Goal: Task Accomplishment & Management: Manage account settings

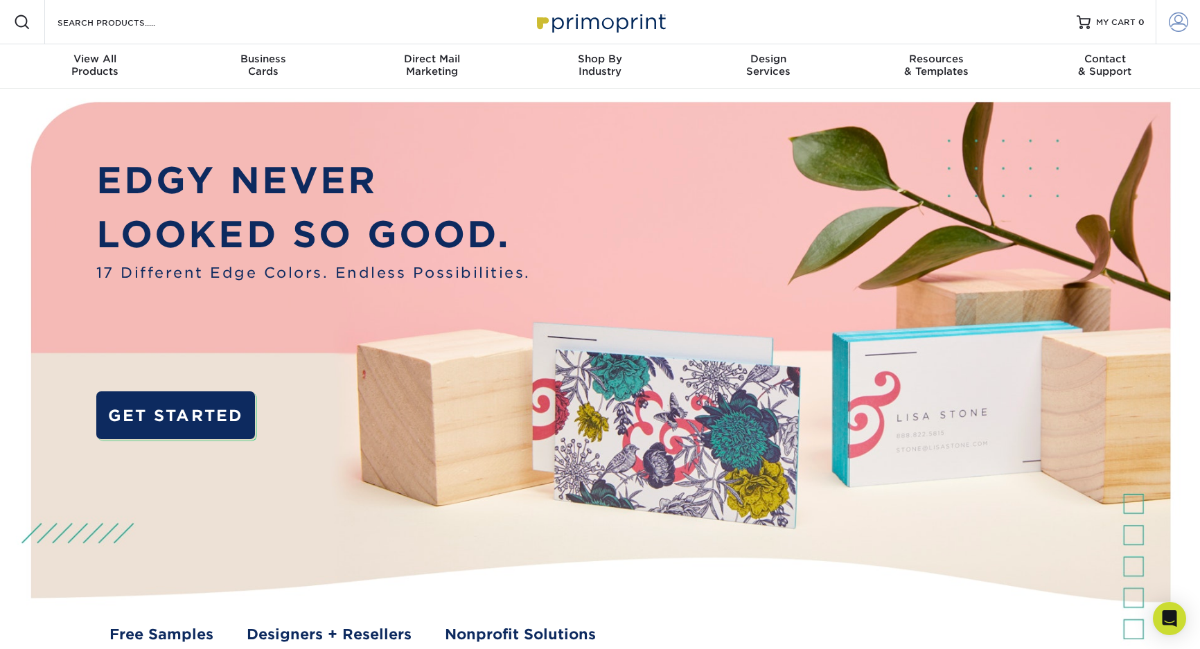
click at [1164, 16] on link "Account" at bounding box center [1178, 22] width 44 height 44
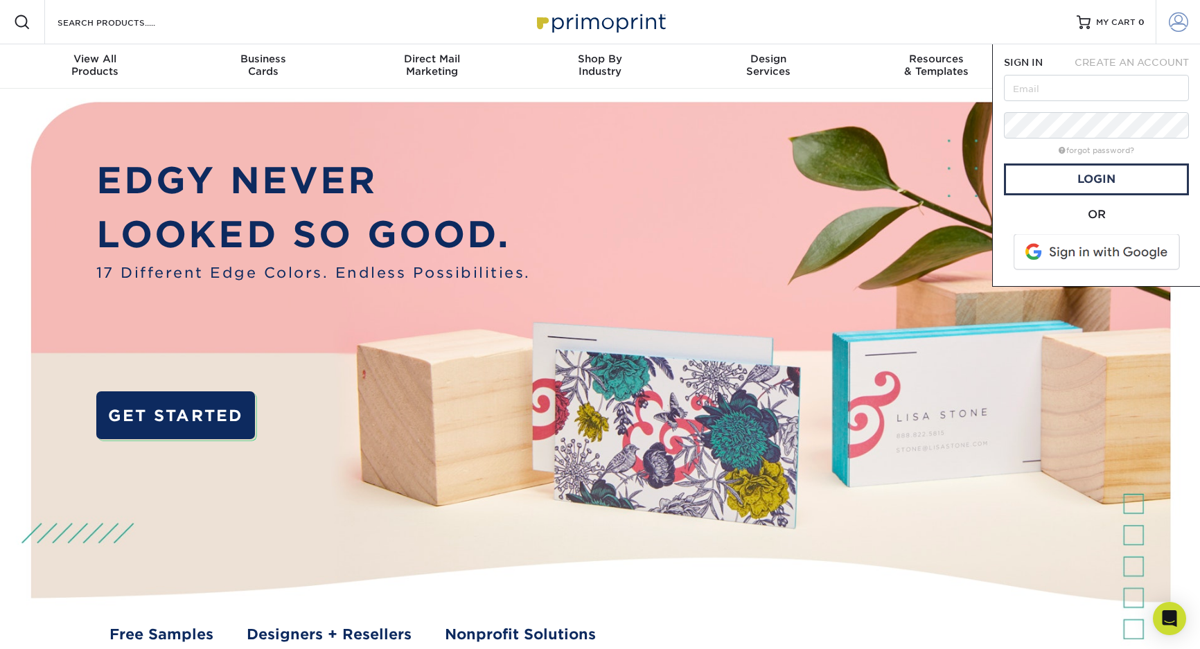
click at [1178, 19] on span at bounding box center [1178, 21] width 19 height 19
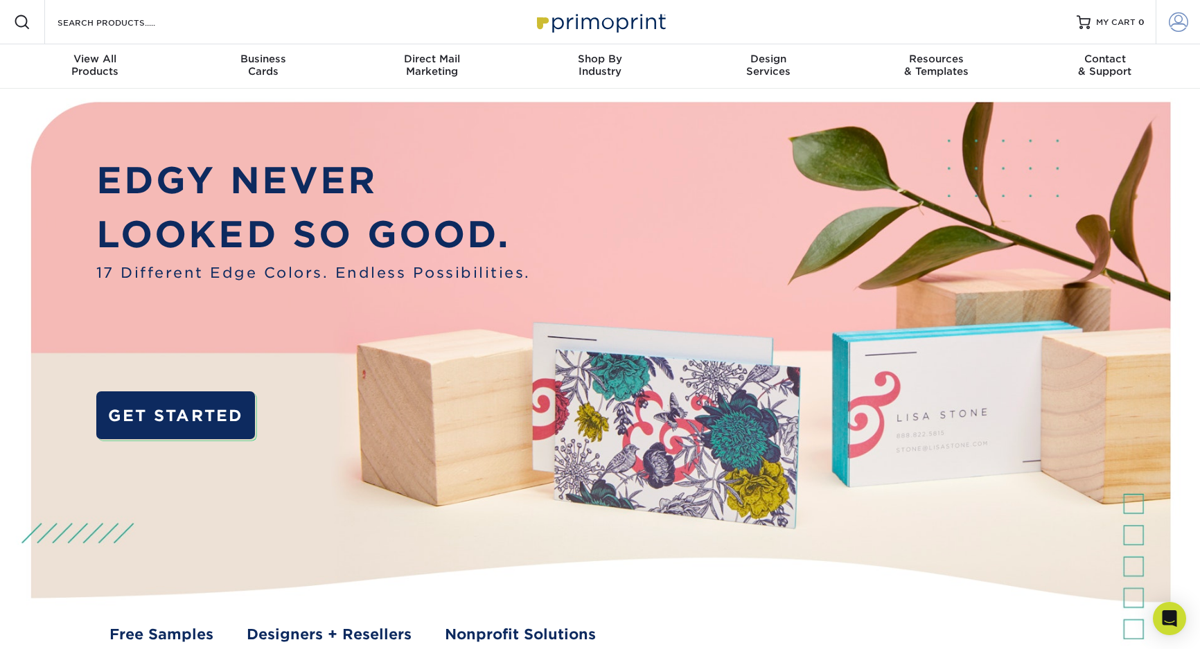
click at [1178, 19] on span at bounding box center [1178, 21] width 19 height 19
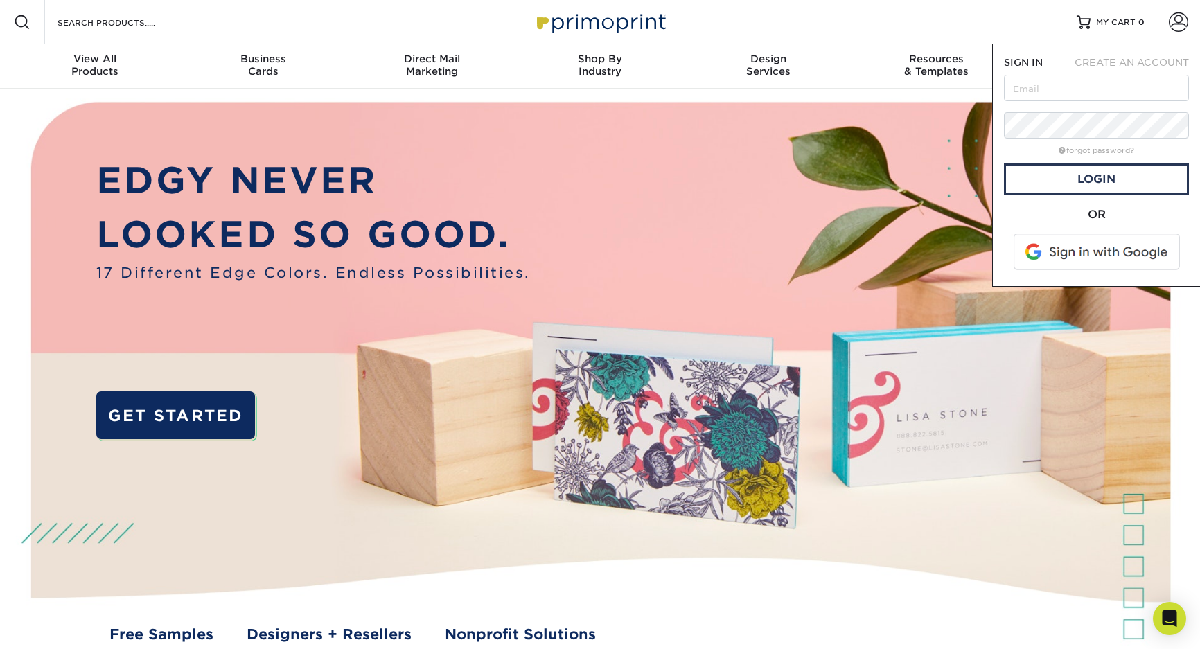
click at [1039, 74] on form "SIGN IN CREATE AN ACCOUNT forgot password? All fields are required. Login OR" at bounding box center [1096, 165] width 185 height 220
click at [1026, 88] on input "text" at bounding box center [1096, 88] width 185 height 26
type input "[EMAIL_ADDRESS][DOMAIN_NAME]"
click at [1062, 112] on form "SIGN IN CREATE AN ACCOUNT delabelm@gc.adventist.org forgot password? All fields…" at bounding box center [1096, 165] width 185 height 220
click at [1071, 188] on link "Login" at bounding box center [1096, 180] width 185 height 32
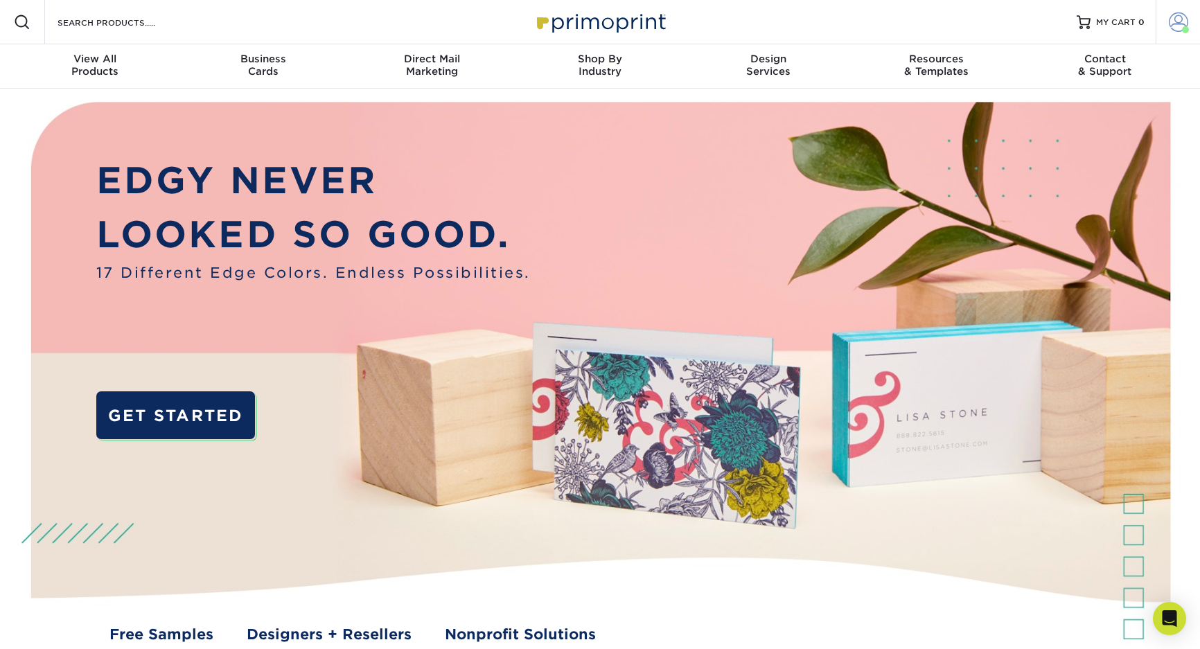
click at [1180, 21] on span at bounding box center [1178, 21] width 19 height 19
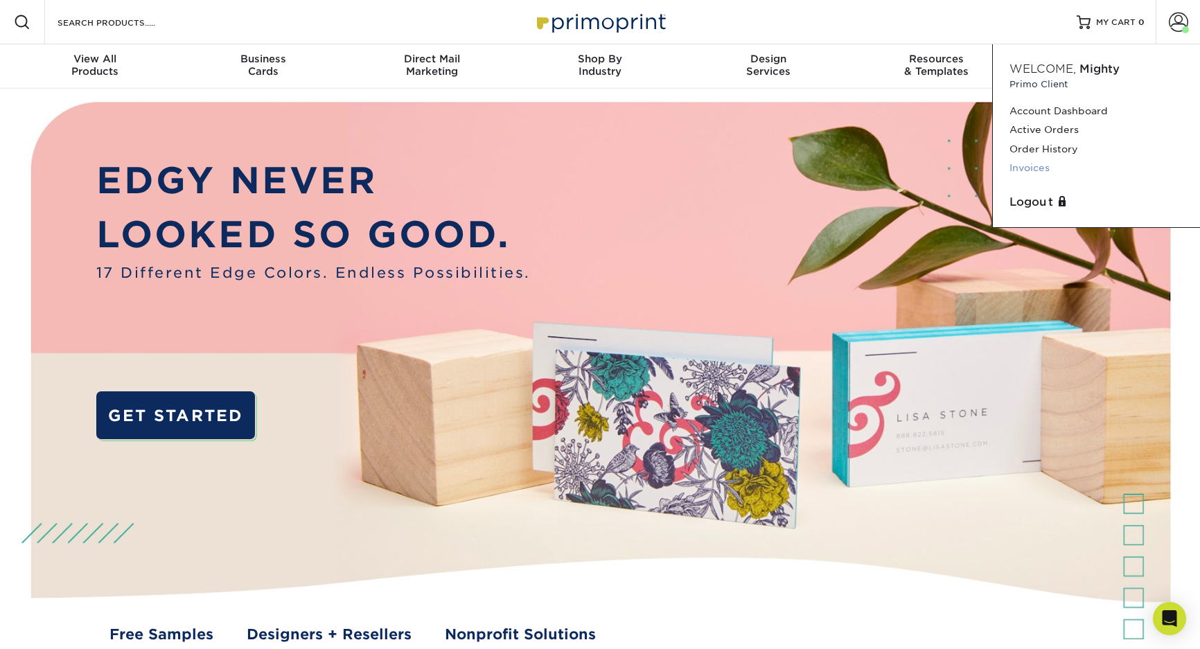
click at [1036, 167] on link "Invoices" at bounding box center [1097, 168] width 174 height 19
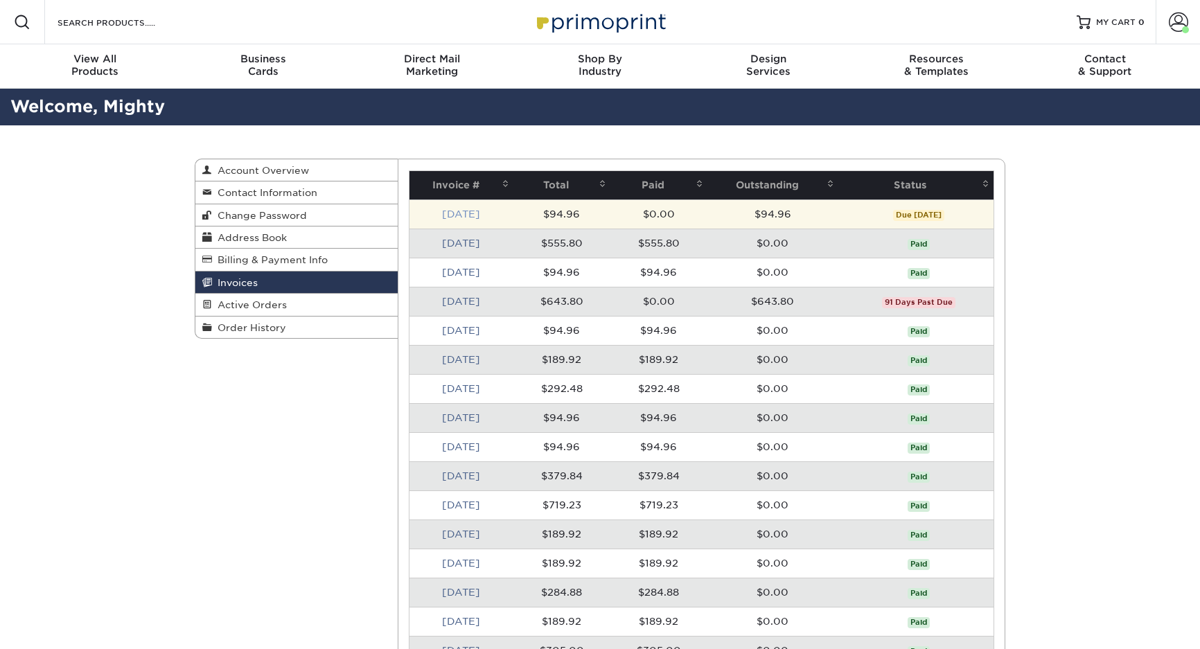
click at [468, 213] on link "[DATE]" at bounding box center [461, 214] width 38 height 11
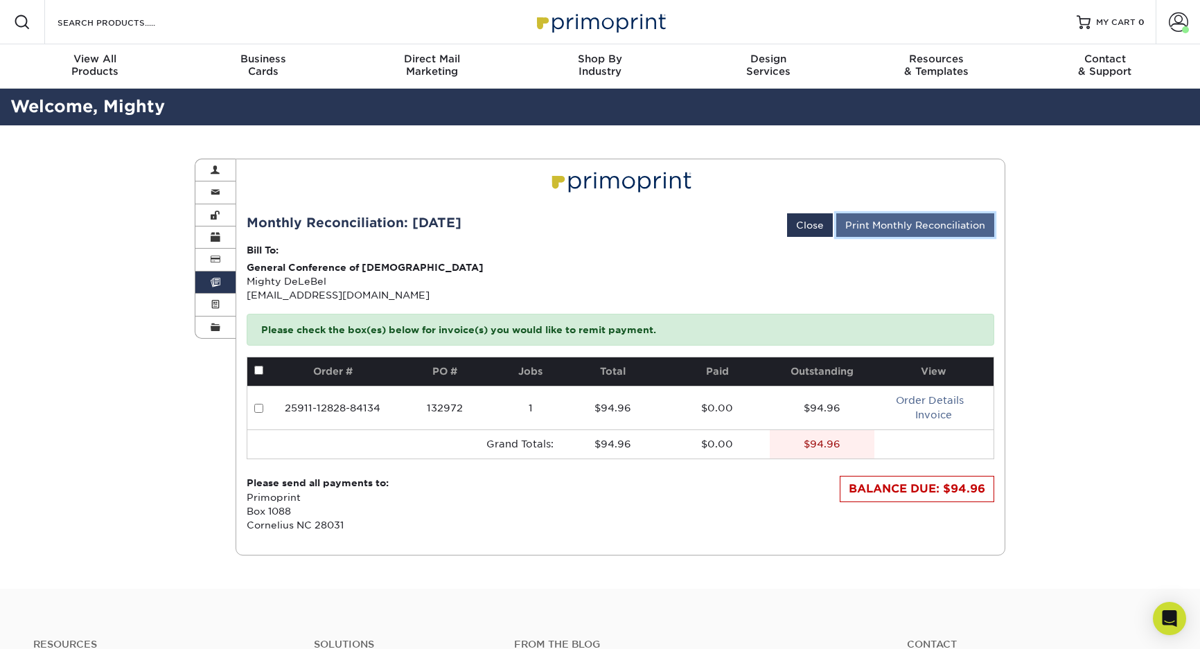
click at [899, 222] on link "Print Monthly Reconciliation" at bounding box center [915, 225] width 158 height 24
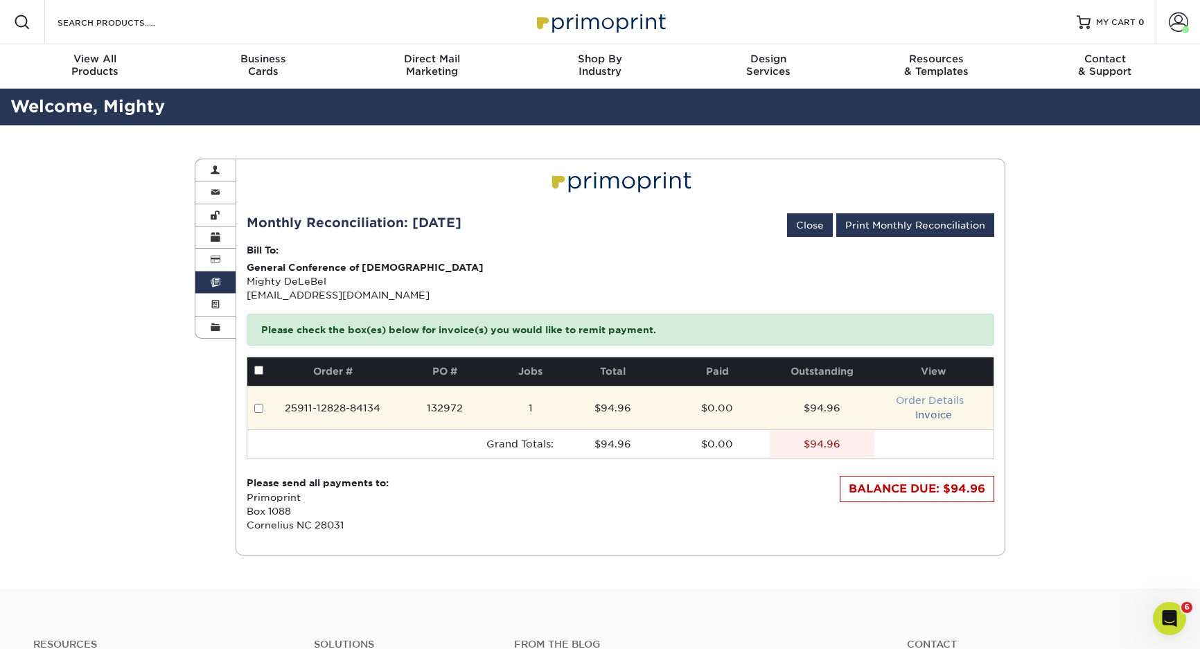
click at [939, 399] on link "Order Details" at bounding box center [930, 400] width 68 height 11
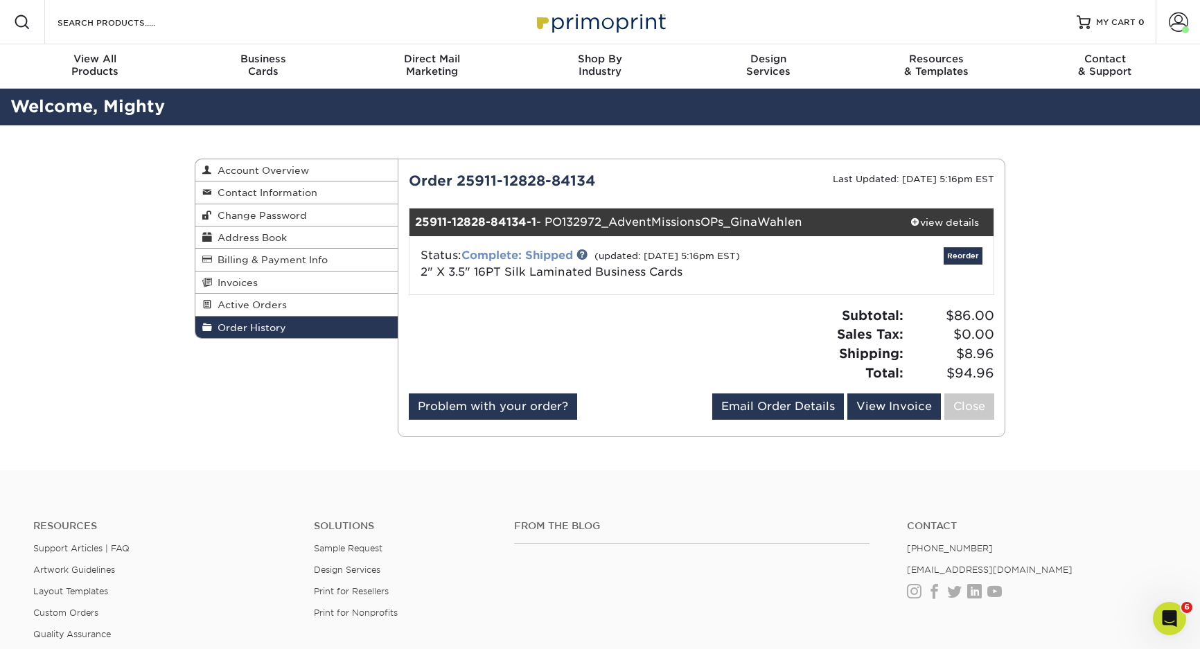
click at [545, 260] on link "Complete: Shipped" at bounding box center [518, 255] width 112 height 13
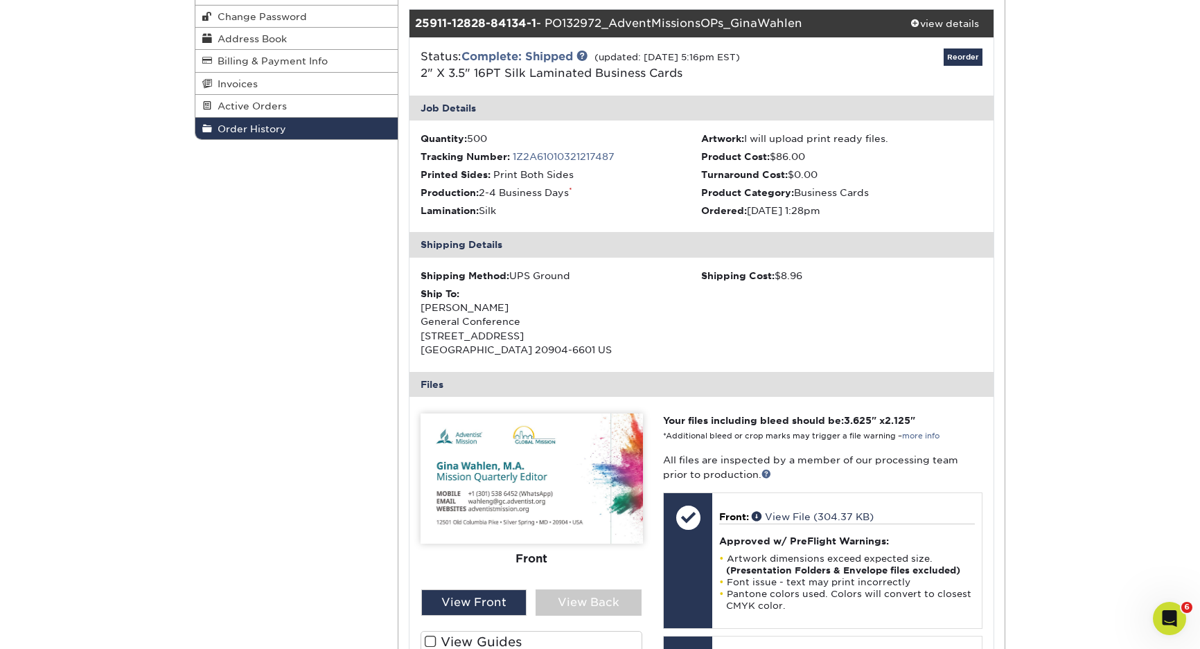
scroll to position [277, 0]
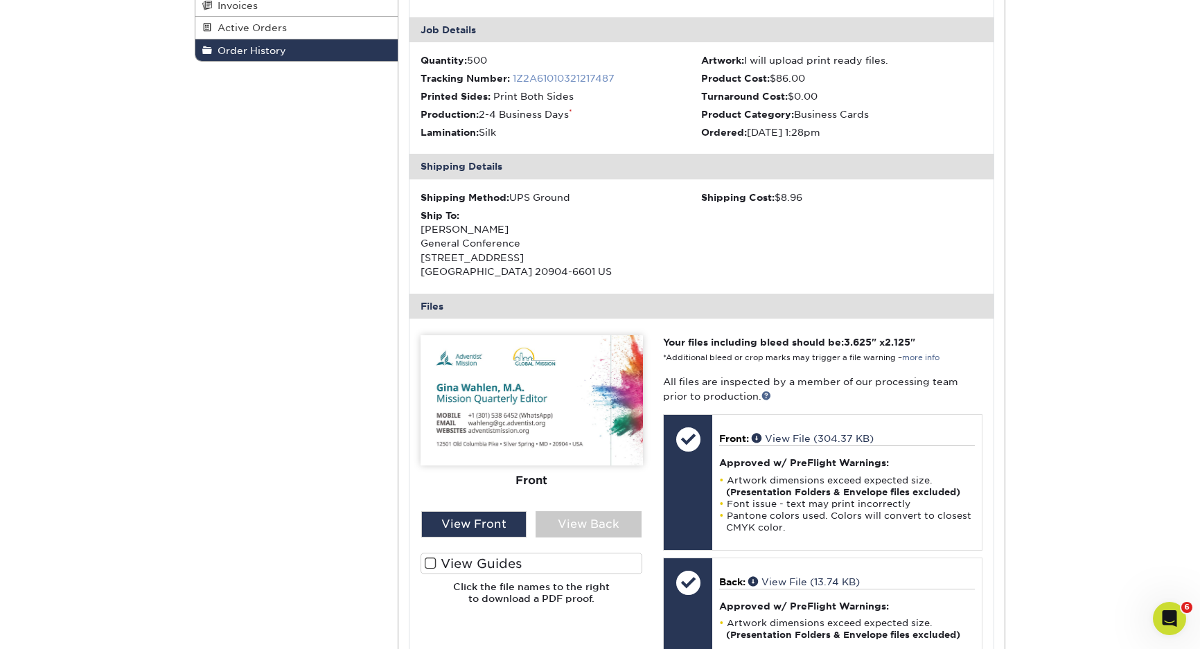
click at [590, 80] on link "1Z2A61010321217487" at bounding box center [564, 78] width 102 height 11
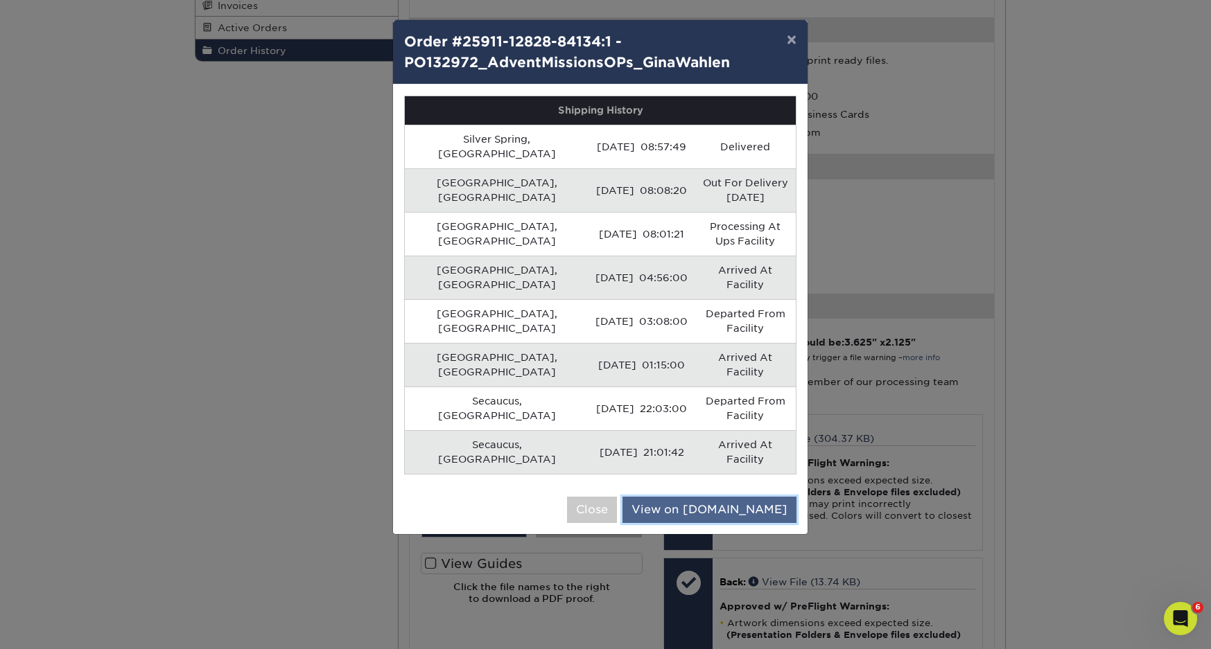
click at [744, 497] on link "View on UPS.com" at bounding box center [709, 510] width 174 height 26
click at [617, 497] on button "Close" at bounding box center [592, 510] width 50 height 26
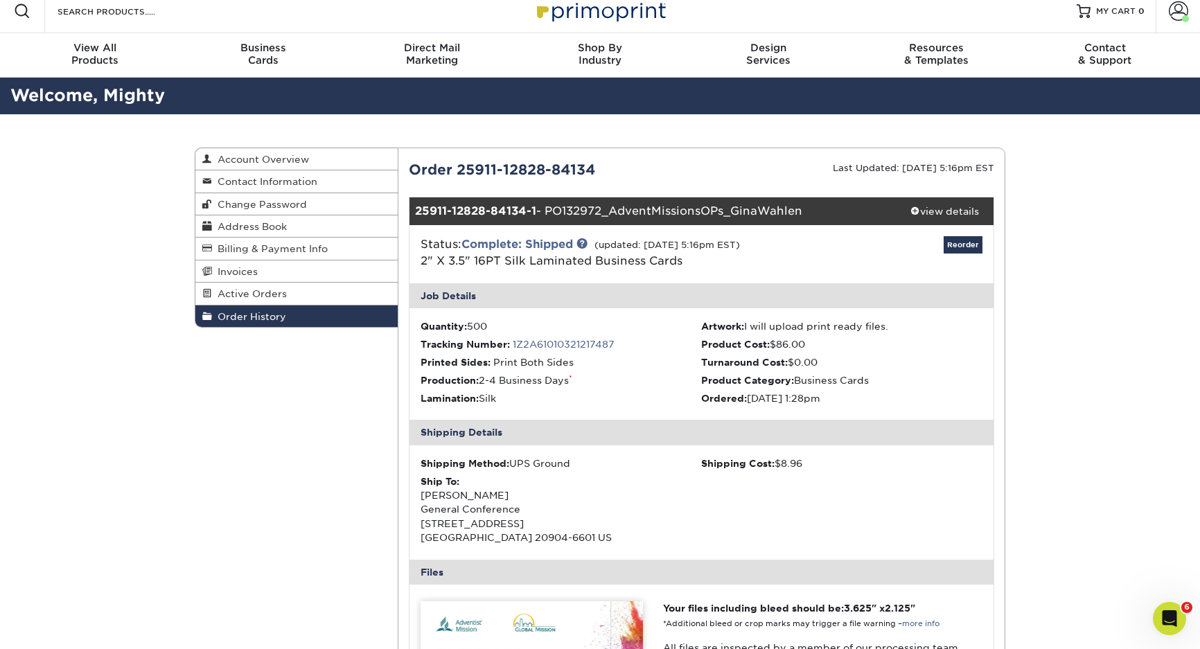
scroll to position [0, 0]
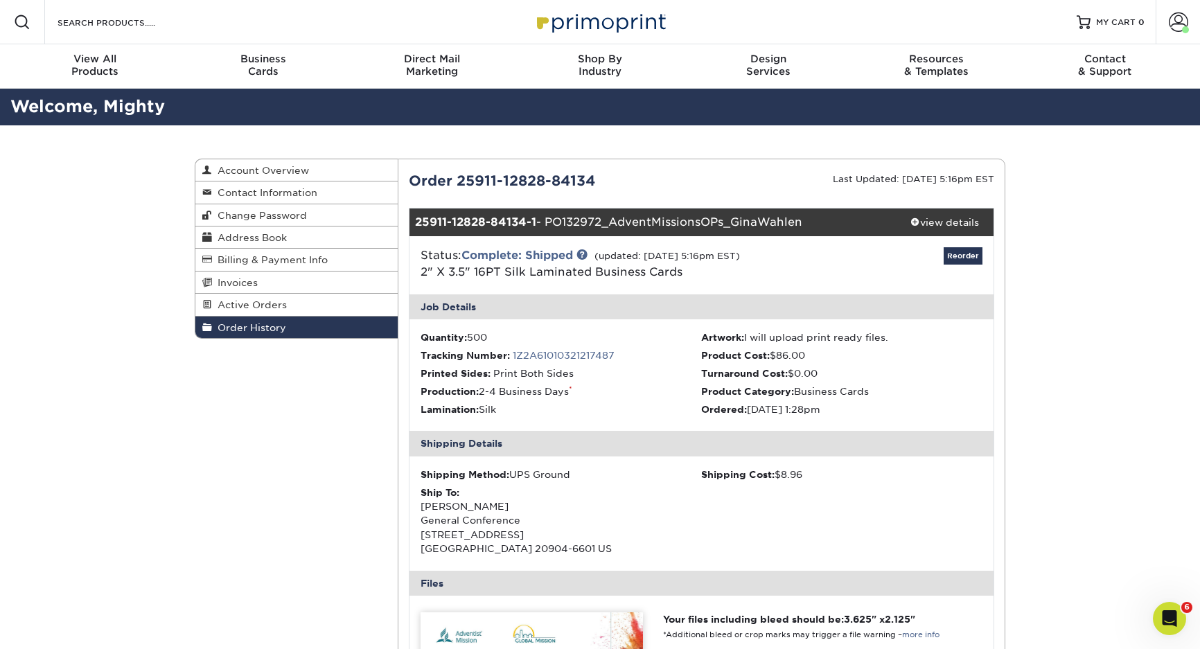
click at [1112, 211] on div "Order History Account Overview Contact Information Change Password Address Book…" at bounding box center [600, 630] width 1200 height 1010
click at [1101, 228] on div "Order History Account Overview Contact Information Change Password Address Book…" at bounding box center [600, 630] width 1200 height 1010
click at [1176, 19] on span at bounding box center [1178, 21] width 19 height 19
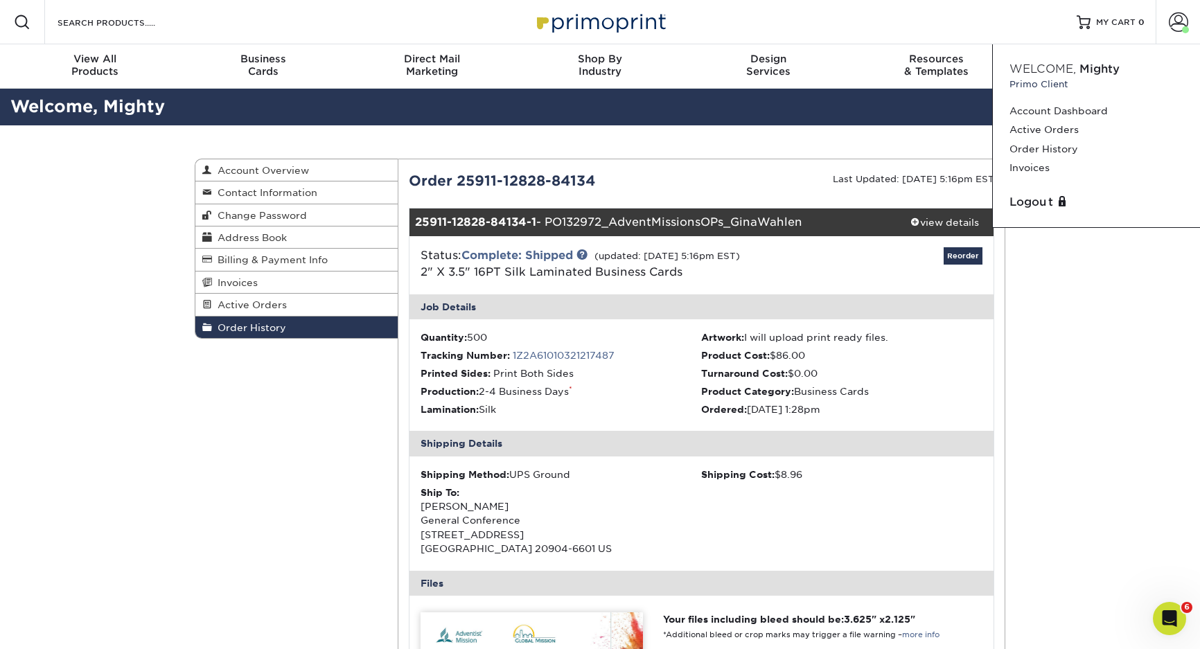
click at [1073, 290] on div "Order History Account Overview Contact Information Change Password Address Book…" at bounding box center [600, 630] width 1200 height 1010
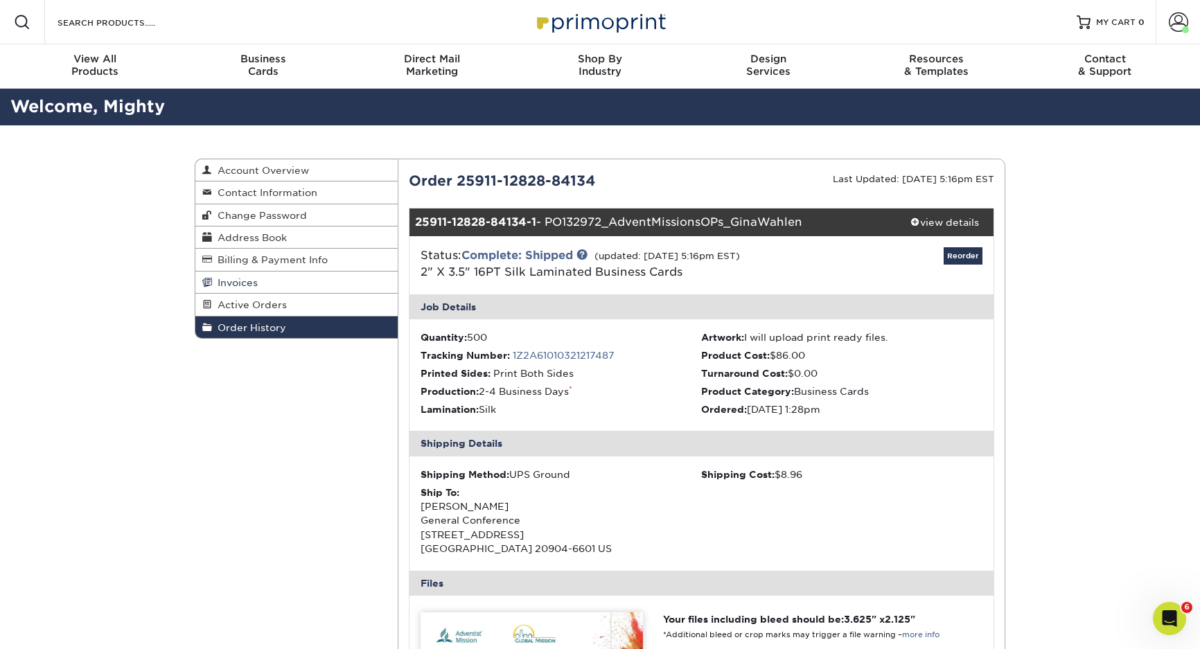
click at [232, 283] on span "Invoices" at bounding box center [235, 282] width 46 height 11
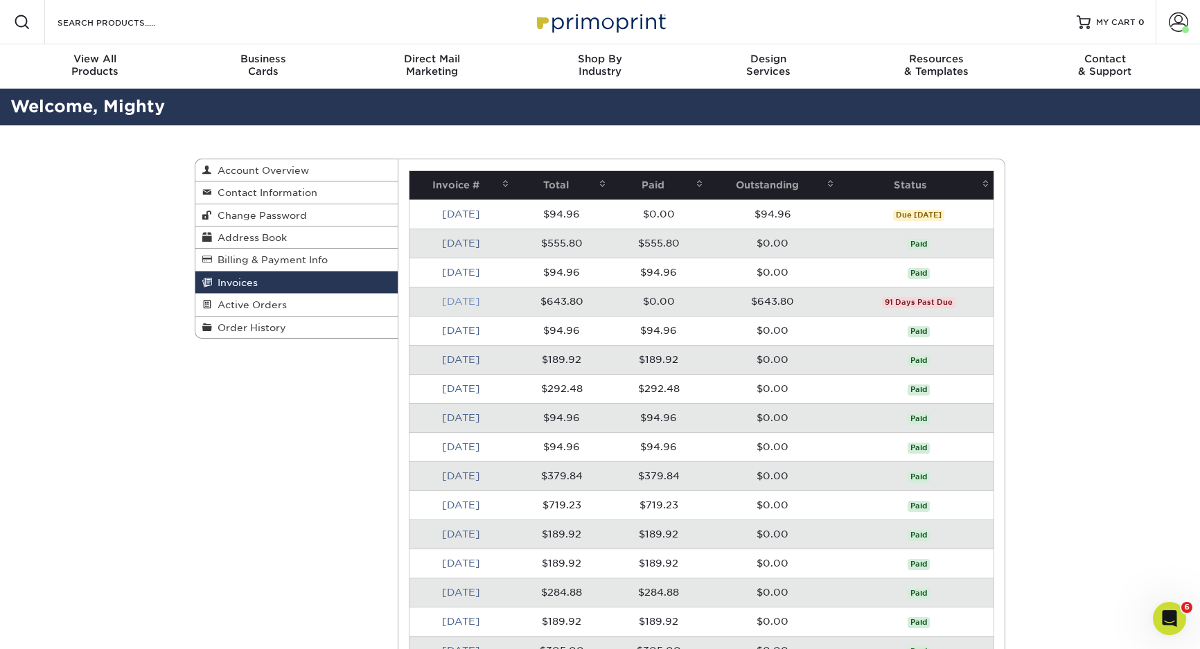
click at [456, 301] on link "[DATE]" at bounding box center [461, 301] width 38 height 11
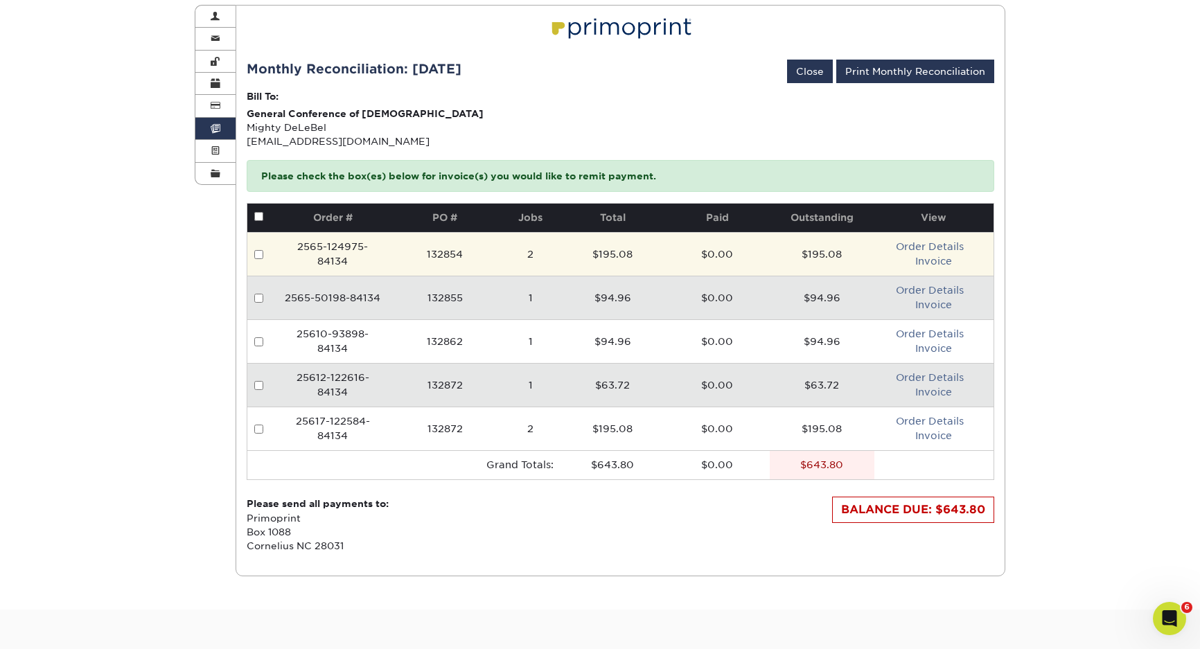
scroll to position [185, 0]
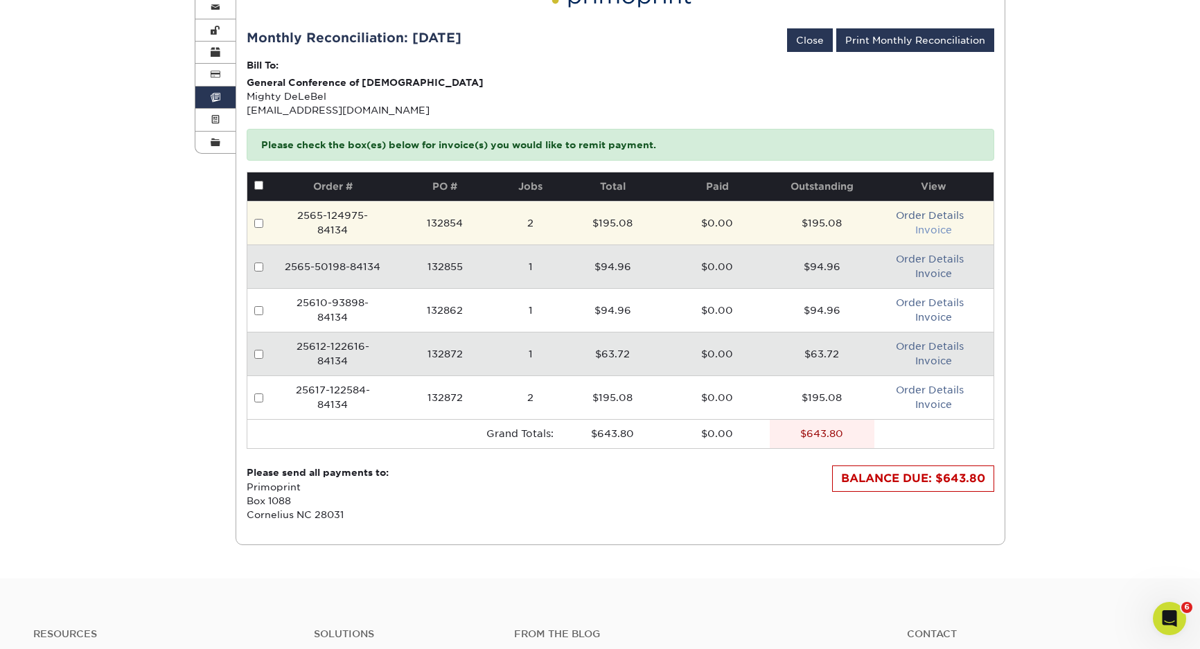
click at [938, 236] on link "Invoice" at bounding box center [933, 230] width 37 height 11
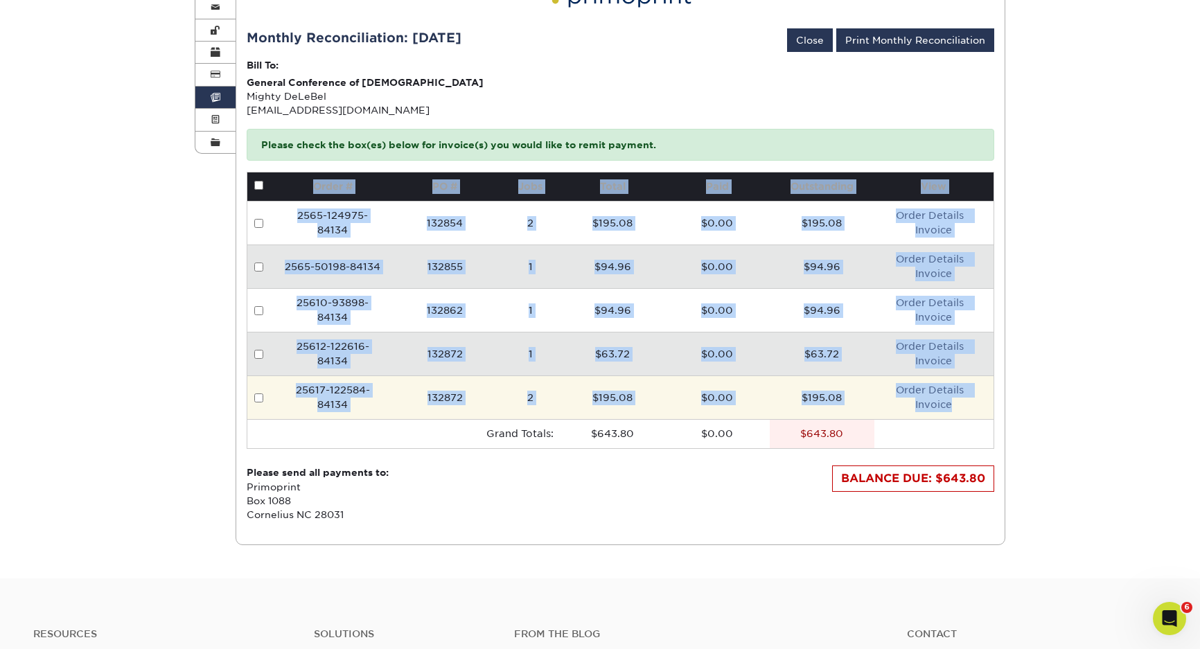
drag, startPoint x: 288, startPoint y: 181, endPoint x: 965, endPoint y: 419, distance: 716.9
click at [965, 419] on table "Order # PO # Jobs Total Paid Outstanding View 2565-124975-84134 132854 2 $195.0…" at bounding box center [621, 310] width 748 height 277
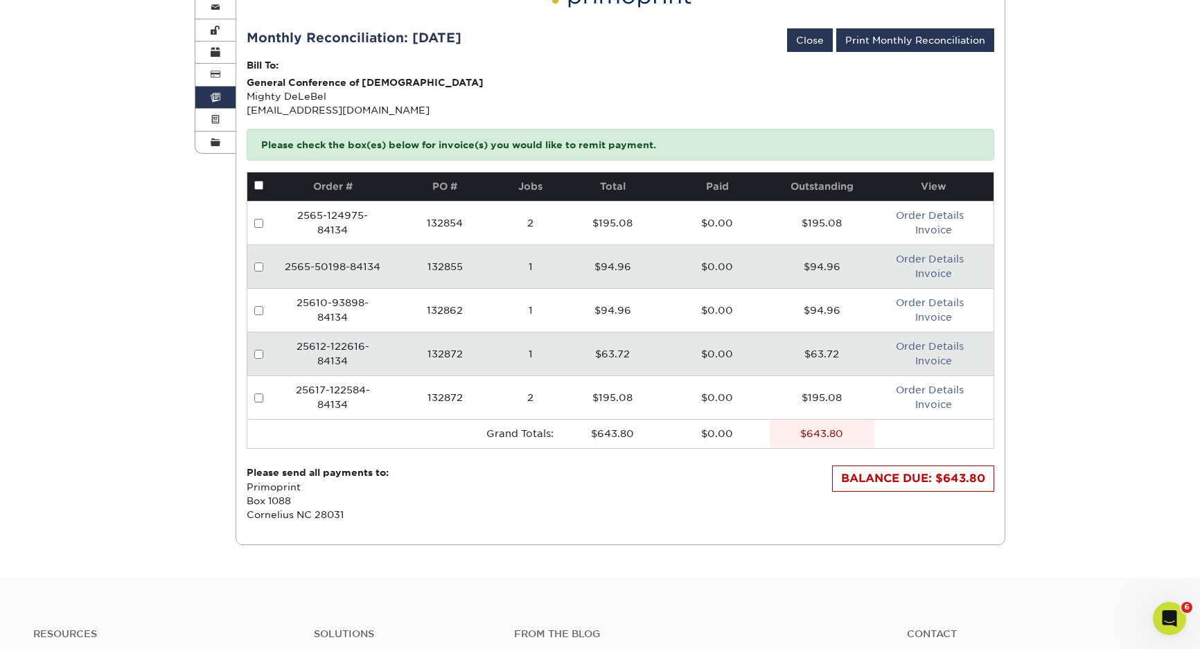
click at [913, 428] on td at bounding box center [934, 433] width 119 height 29
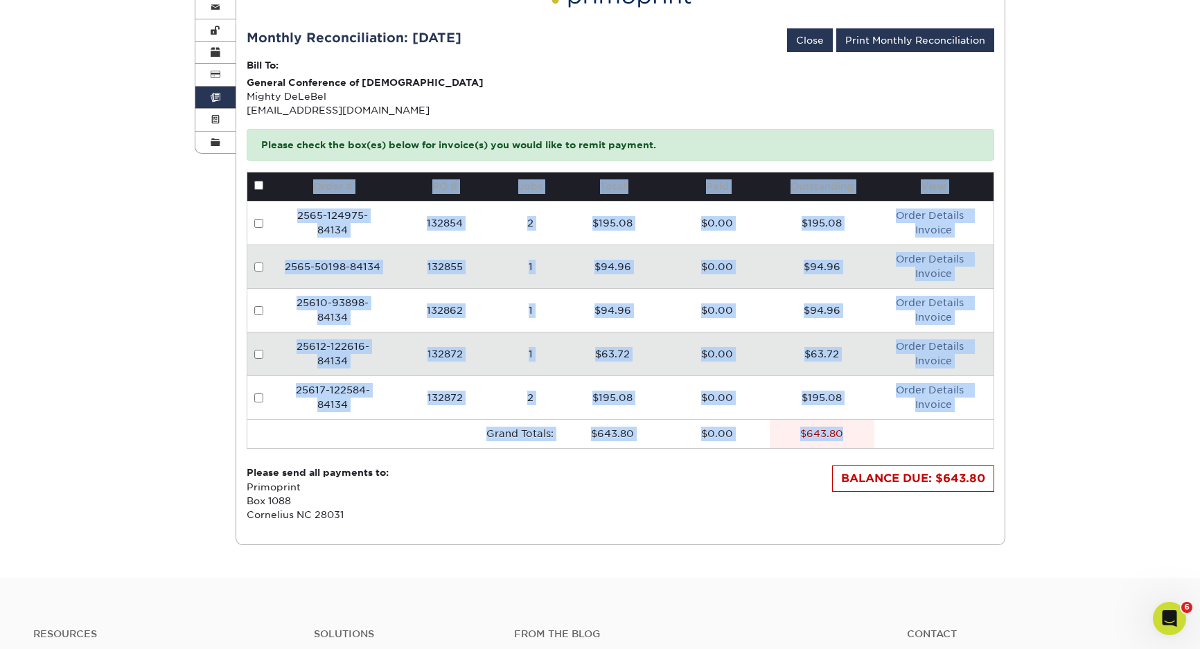
drag, startPoint x: 308, startPoint y: 190, endPoint x: 951, endPoint y: 447, distance: 693.2
click at [951, 447] on table "Order # PO # Jobs Total Paid Outstanding View 2565-124975-84134 132854 2 $195.0…" at bounding box center [621, 310] width 748 height 277
copy table "Order # PO # Jobs Total Paid Outstanding View 2565-124975-84134 132854 2 $195.0…"
click at [951, 447] on td at bounding box center [934, 433] width 119 height 29
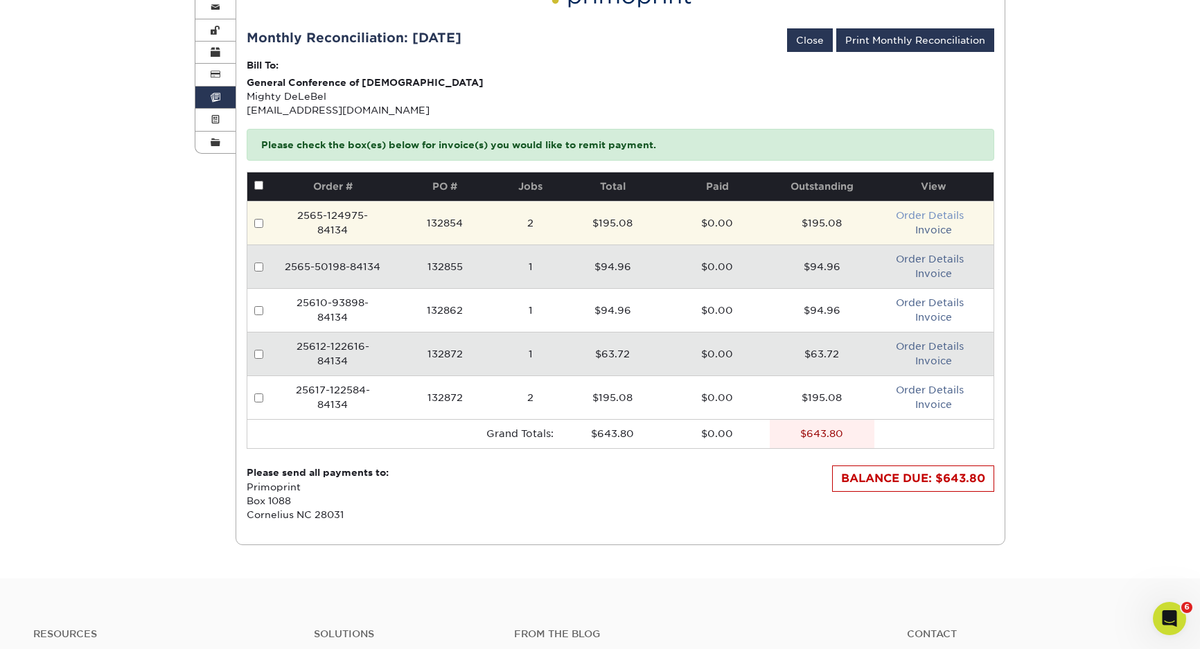
click at [916, 216] on link "Order Details" at bounding box center [930, 215] width 68 height 11
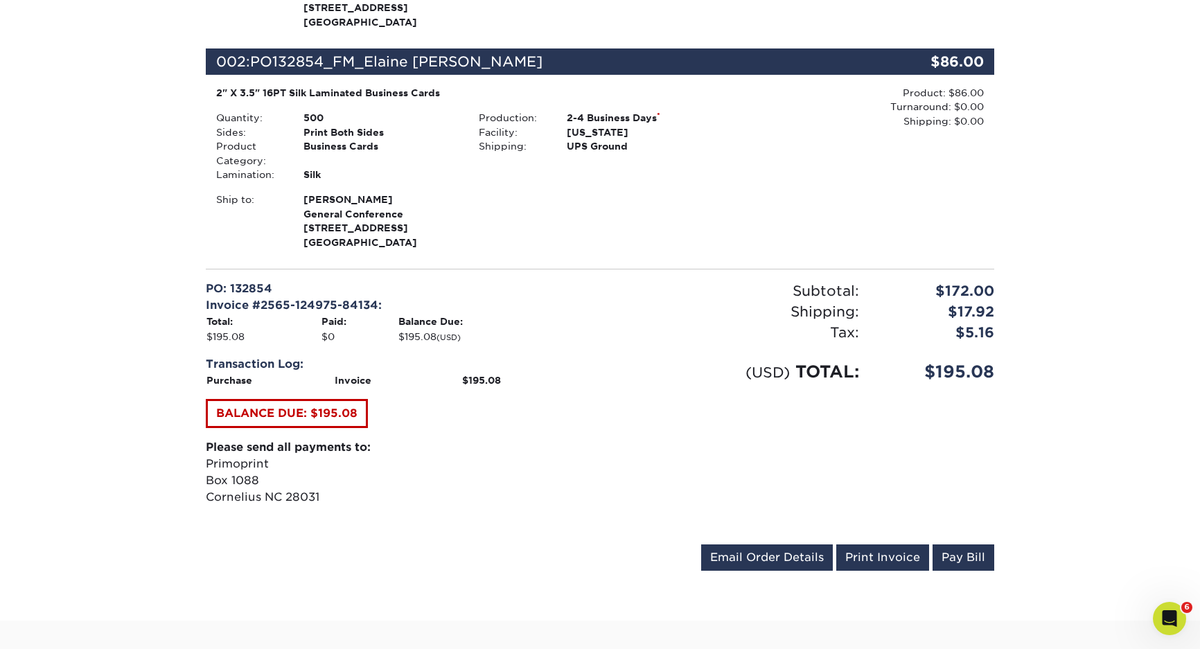
click at [1004, 535] on div "Order #: 2565-124975-84134 06/05/2025 12:49pm Go to My Account Continue Shoppin…" at bounding box center [600, 175] width 811 height 826
click at [861, 434] on div "Subtotal: $172.00 Shipping: $17.92 Discounts: - $0.00 Tax: $5.16 (USD) TOTAL: $…" at bounding box center [802, 407] width 405 height 253
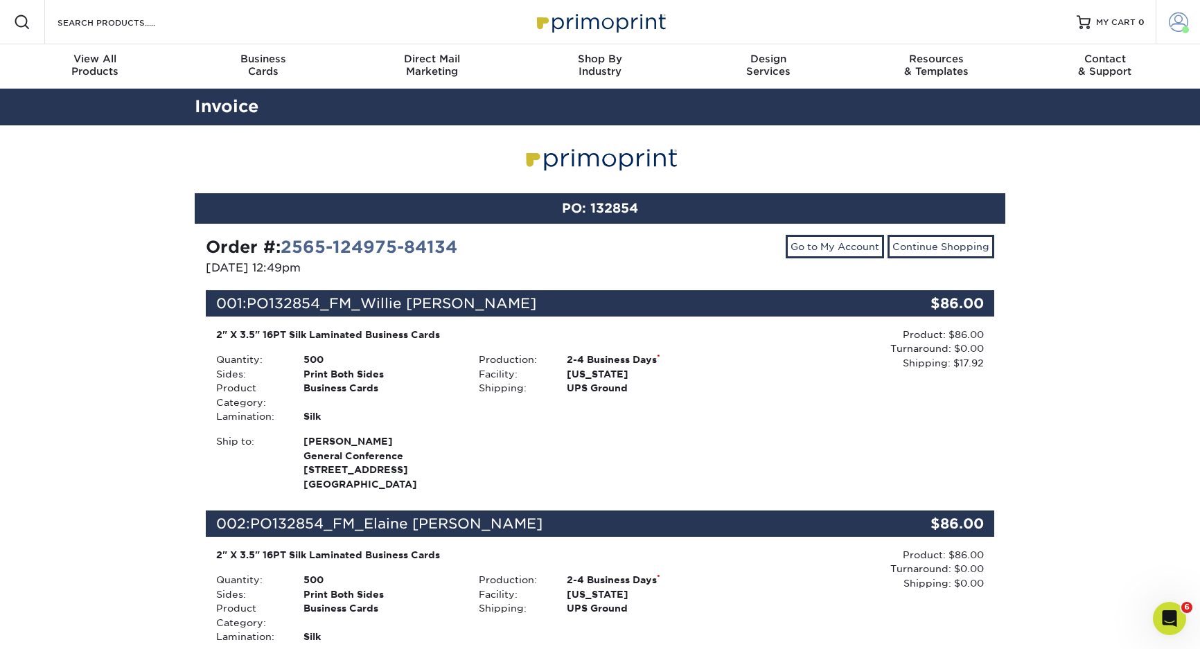
click at [1186, 21] on span at bounding box center [1178, 21] width 19 height 19
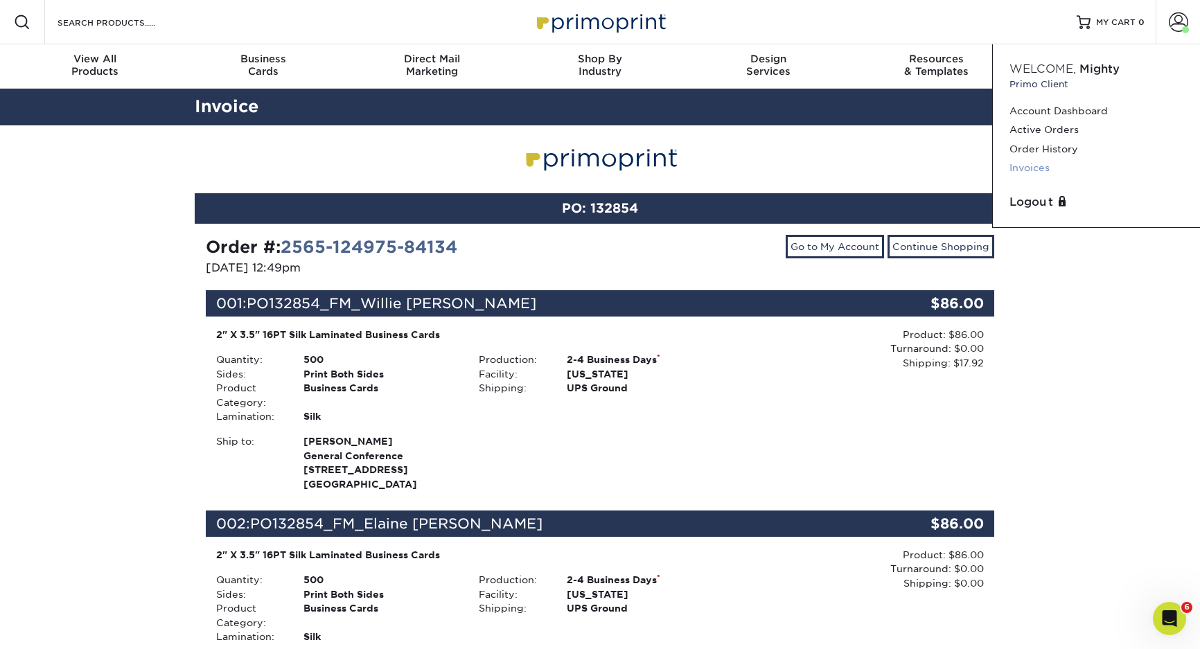
click at [1035, 165] on link "Invoices" at bounding box center [1097, 168] width 174 height 19
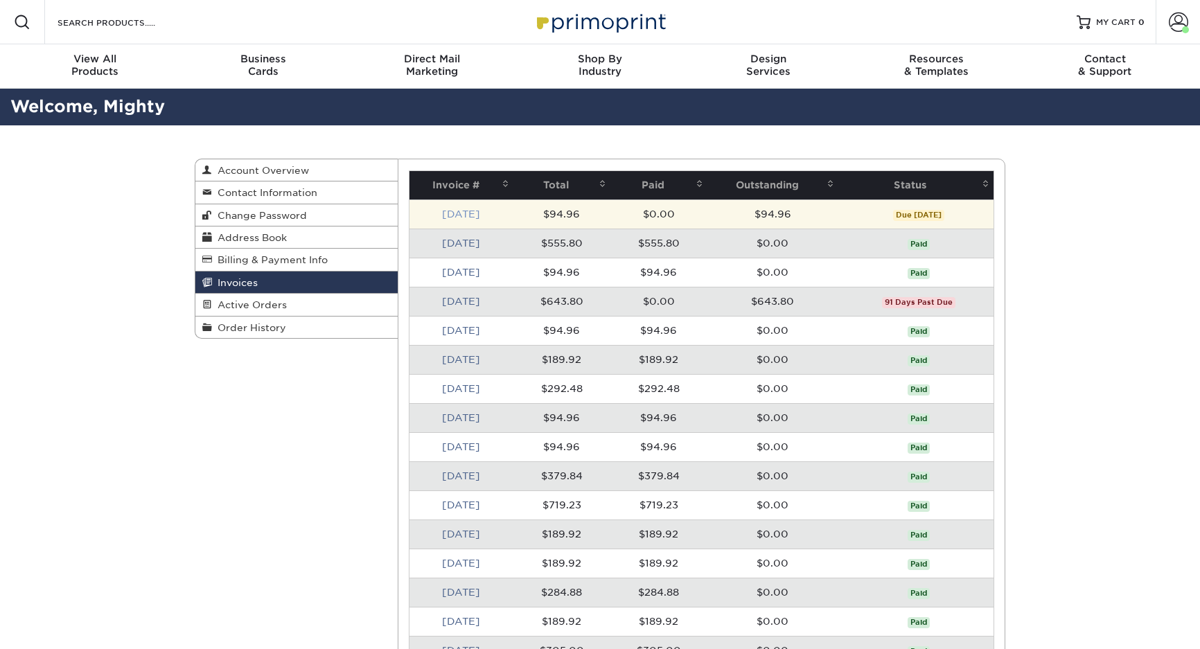
click at [446, 209] on link "[DATE]" at bounding box center [461, 214] width 38 height 11
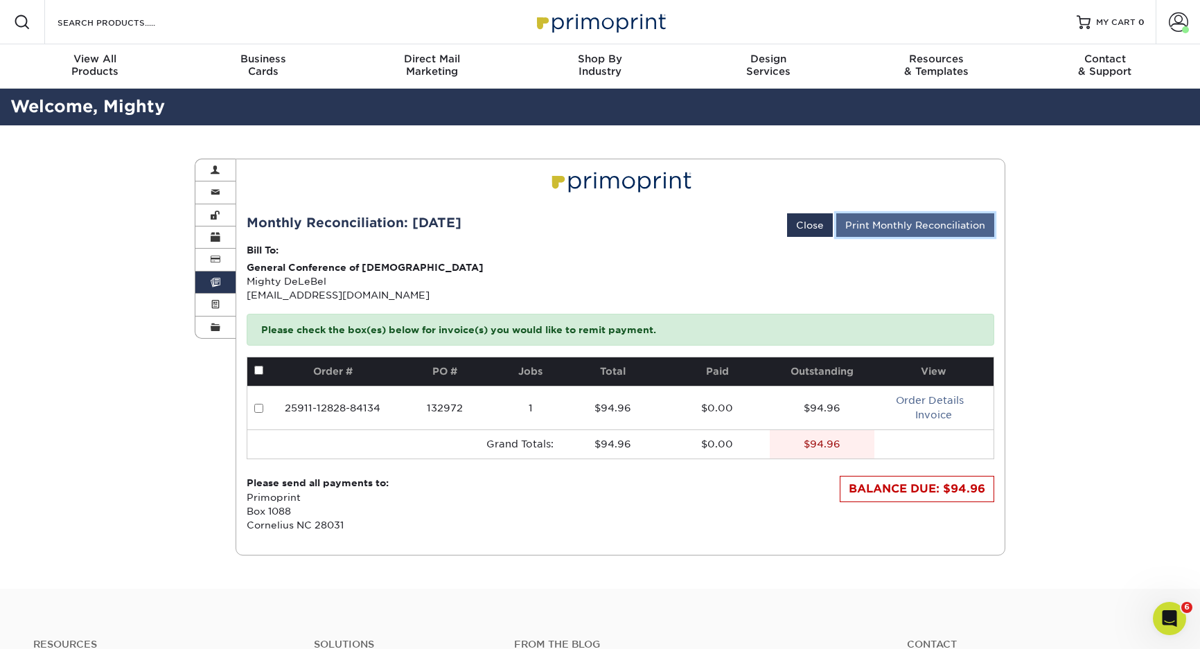
click at [931, 220] on link "Print Monthly Reconciliation" at bounding box center [915, 225] width 158 height 24
click at [211, 284] on span at bounding box center [216, 282] width 10 height 11
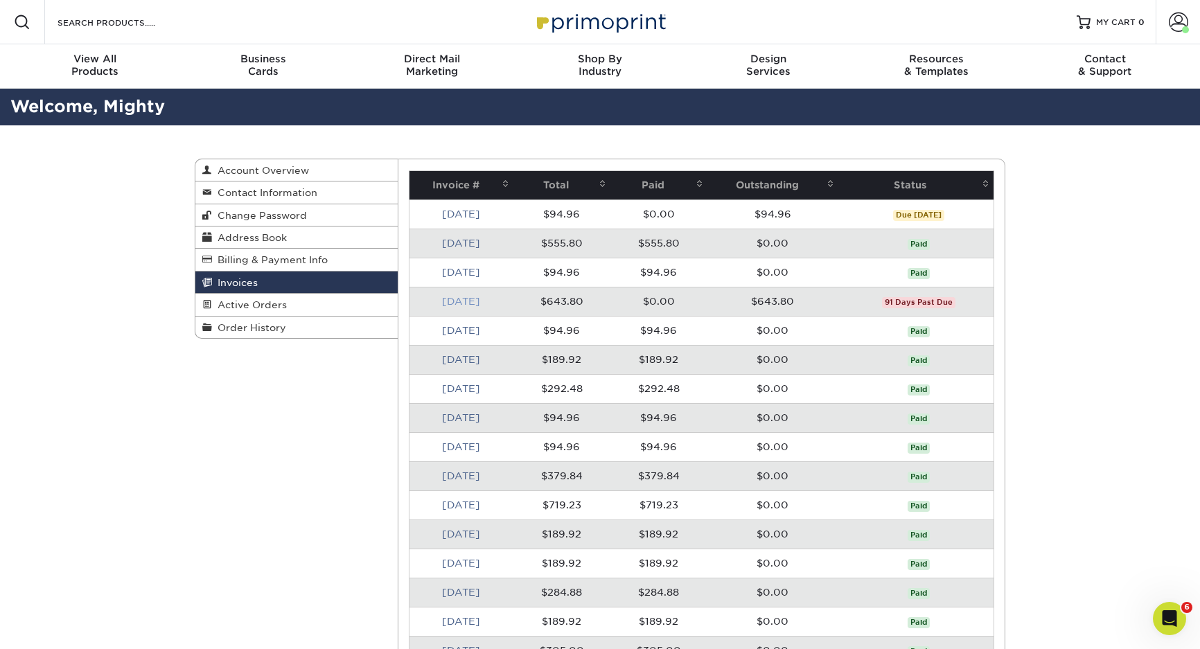
click at [455, 301] on link "[DATE]" at bounding box center [461, 301] width 38 height 11
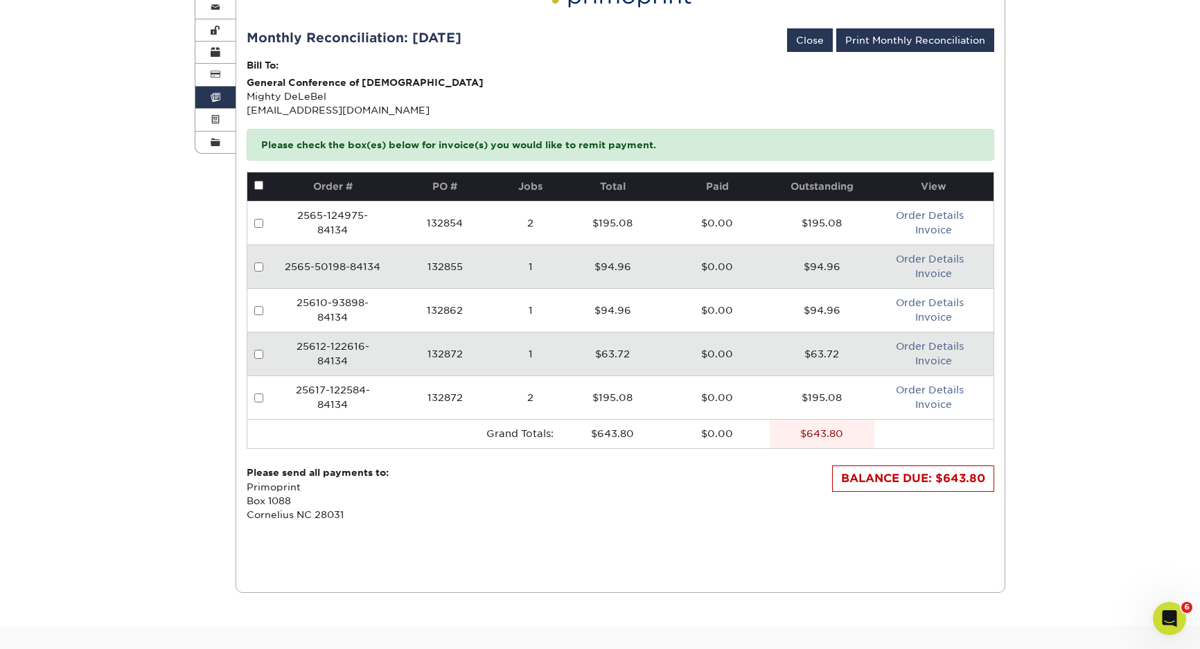
scroll to position [277, 0]
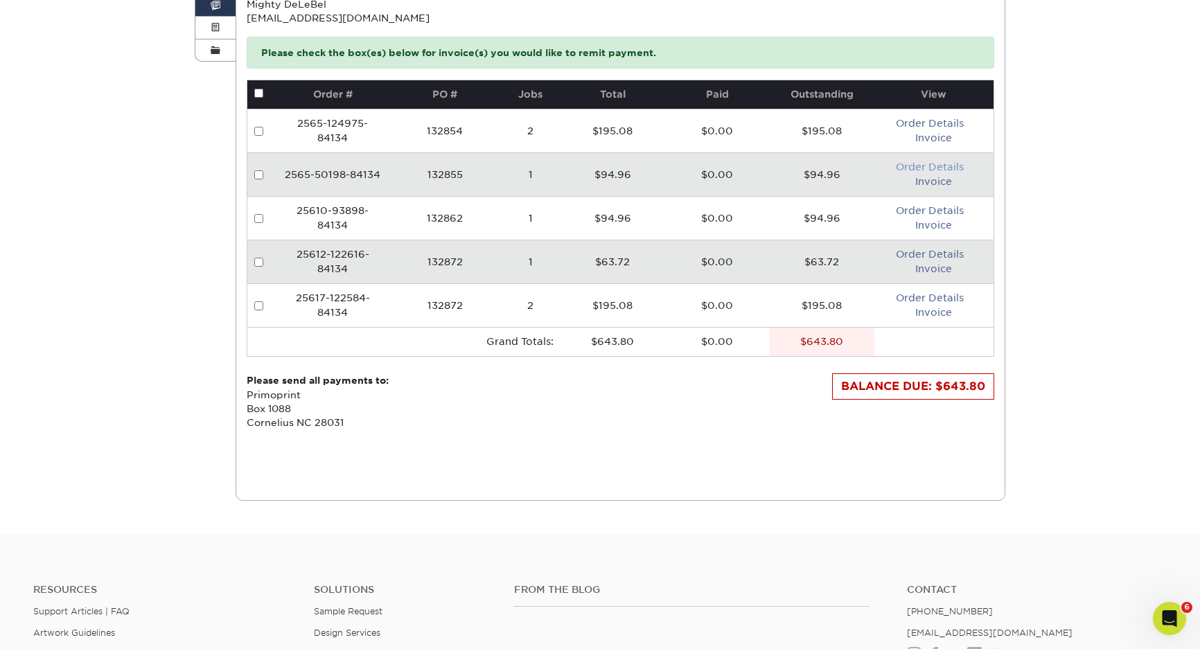
click at [938, 168] on link "Order Details" at bounding box center [930, 166] width 68 height 11
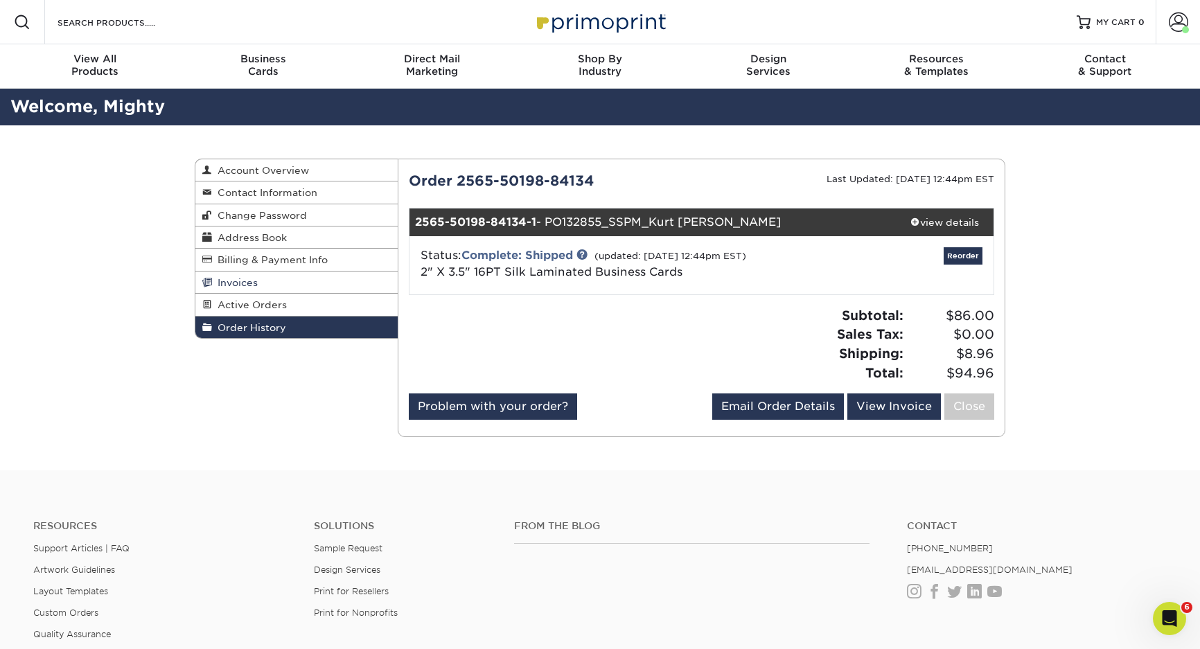
click at [217, 279] on span "Invoices" at bounding box center [235, 282] width 46 height 11
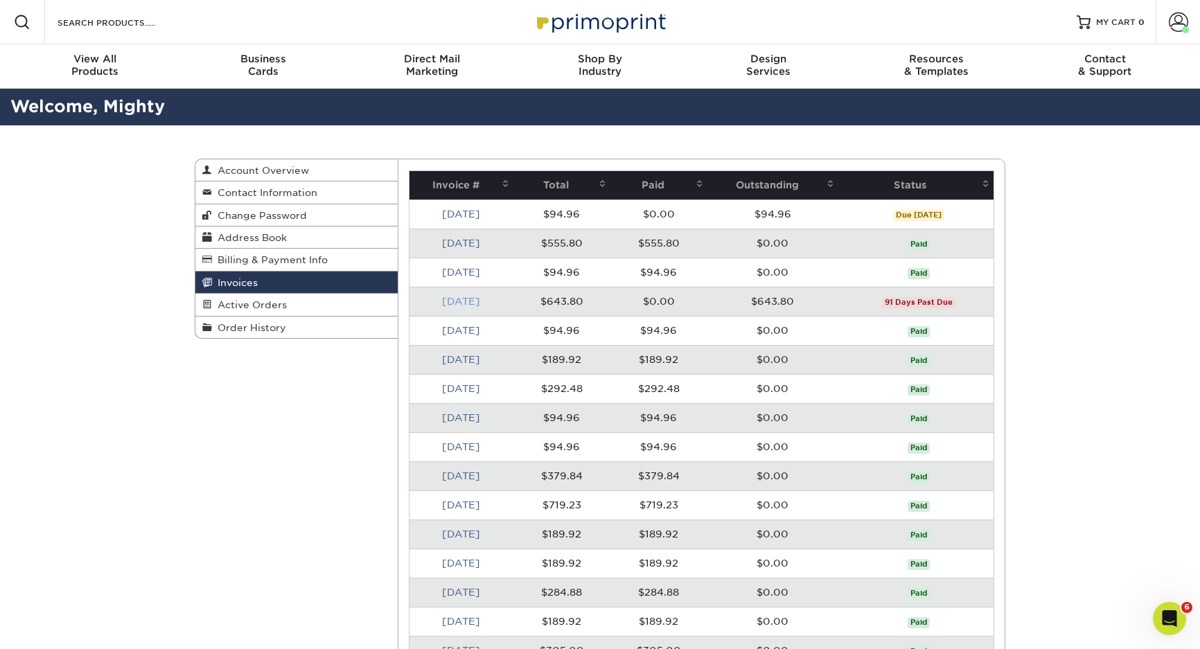
click at [460, 301] on link "[DATE]" at bounding box center [461, 301] width 38 height 11
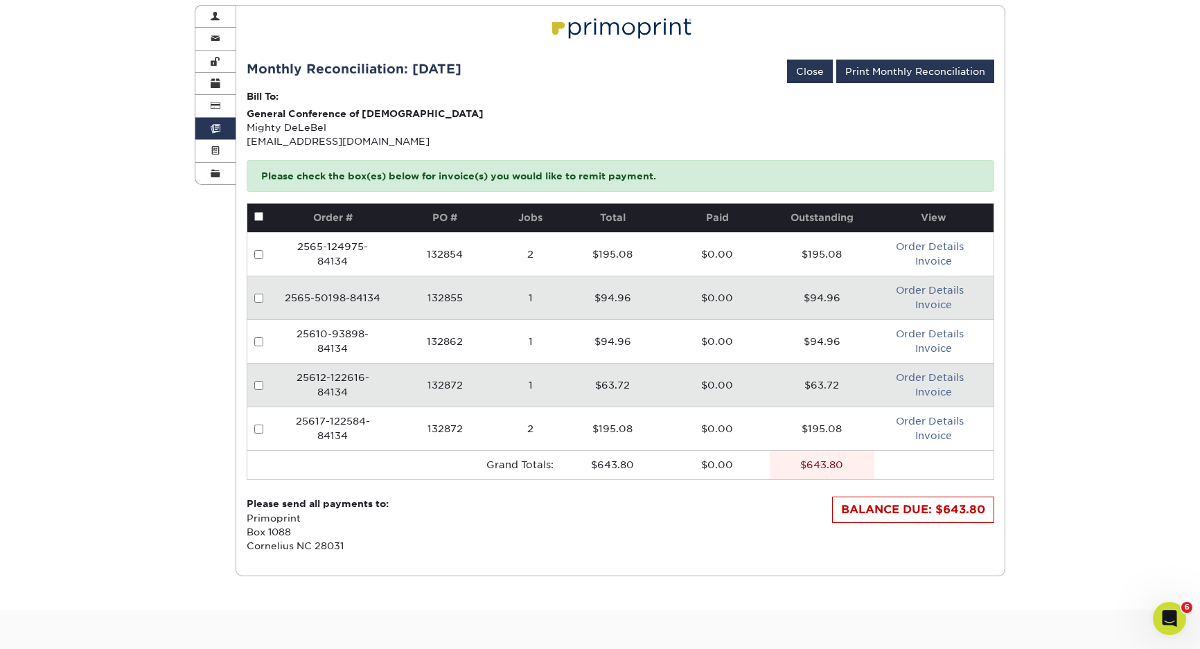
scroll to position [185, 0]
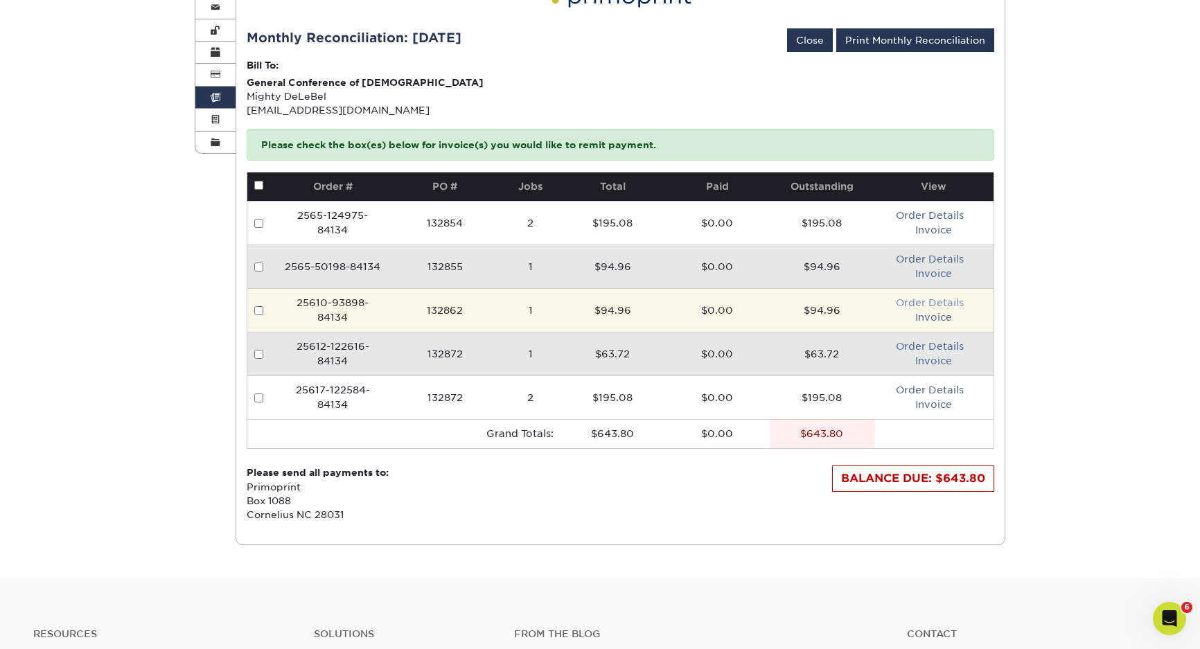
click at [943, 301] on link "Order Details" at bounding box center [930, 302] width 68 height 11
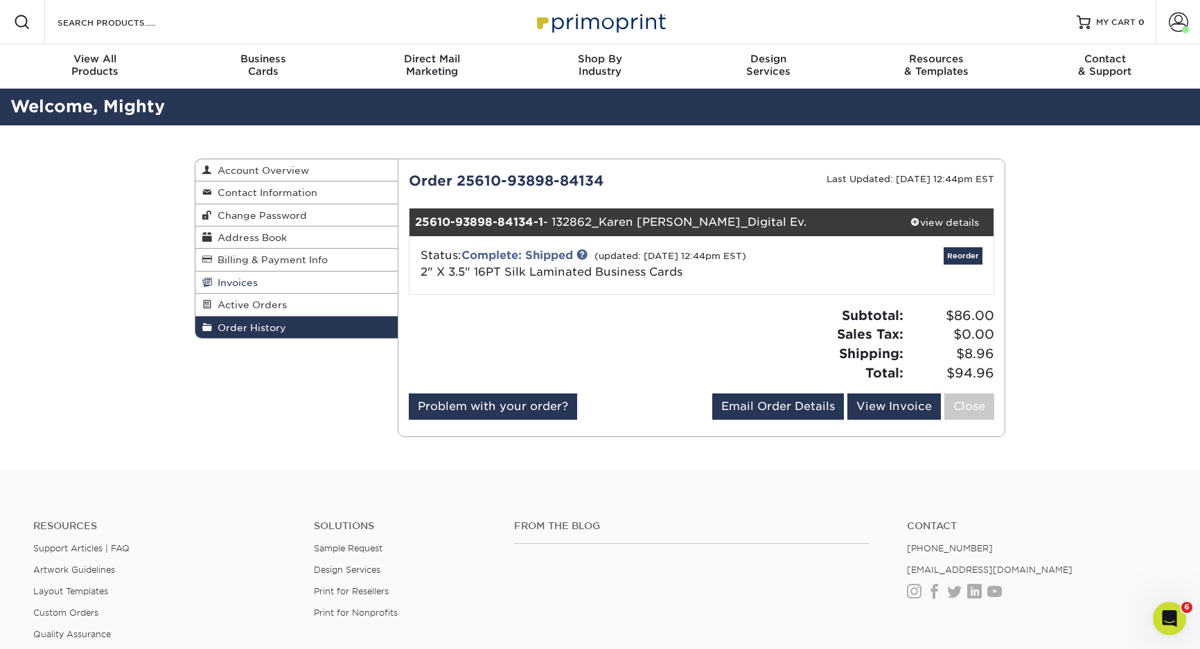
click at [244, 283] on span "Invoices" at bounding box center [235, 282] width 46 height 11
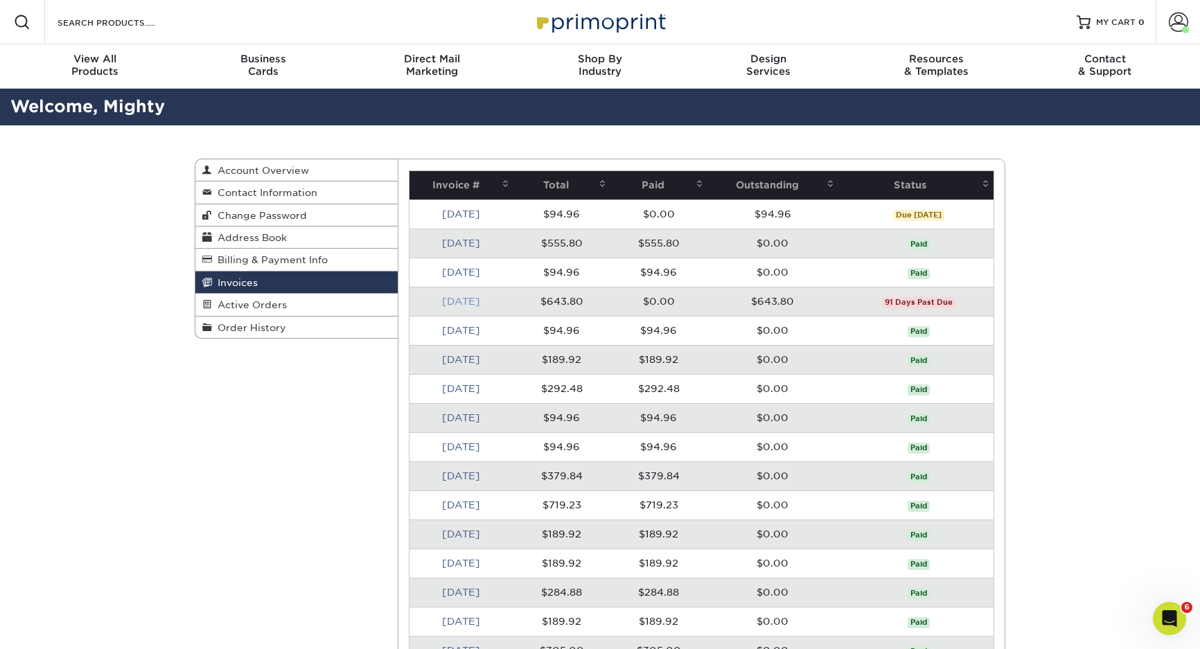
click at [460, 301] on link "[DATE]" at bounding box center [461, 301] width 38 height 11
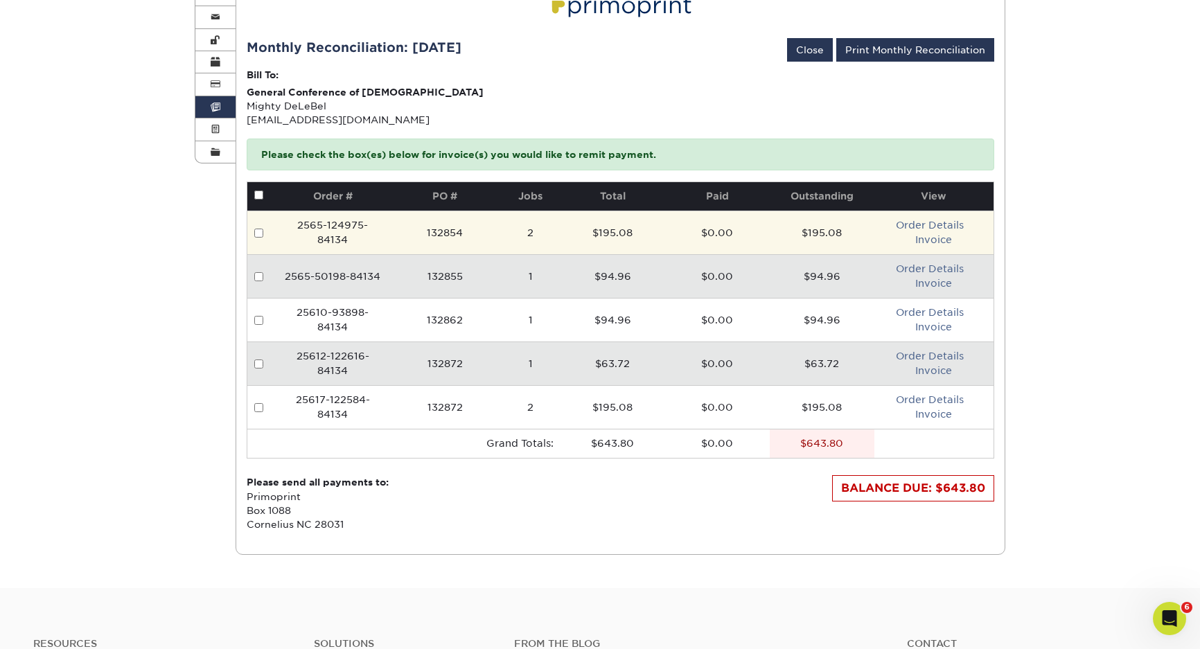
scroll to position [185, 0]
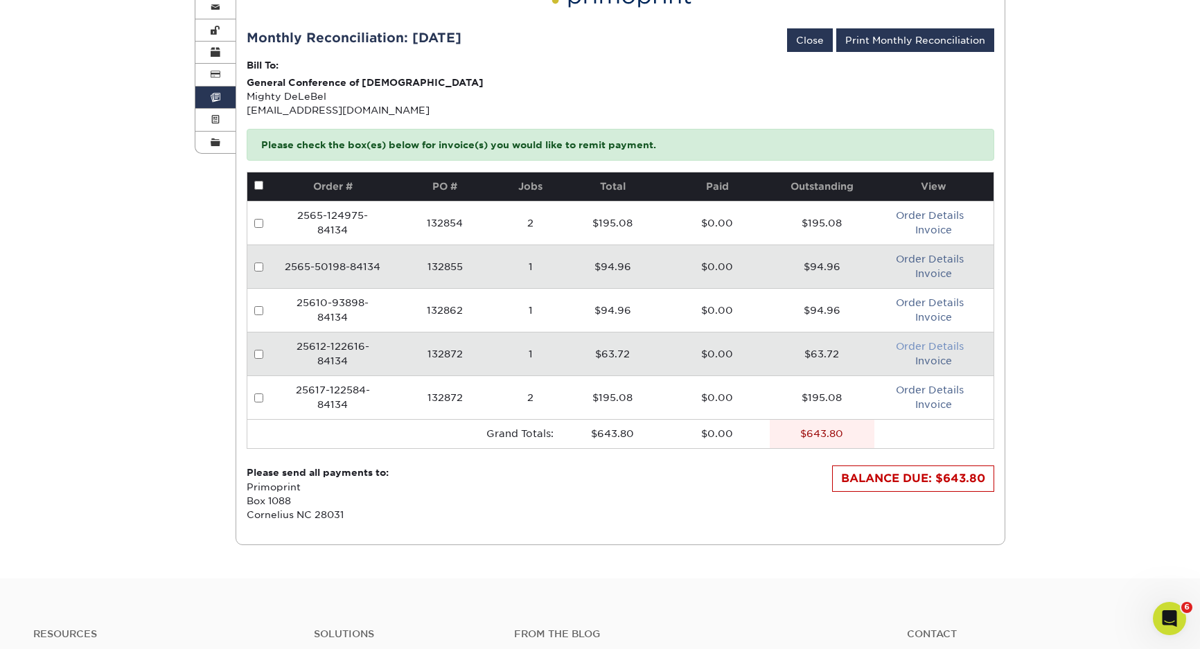
click at [933, 346] on link "Order Details" at bounding box center [930, 346] width 68 height 11
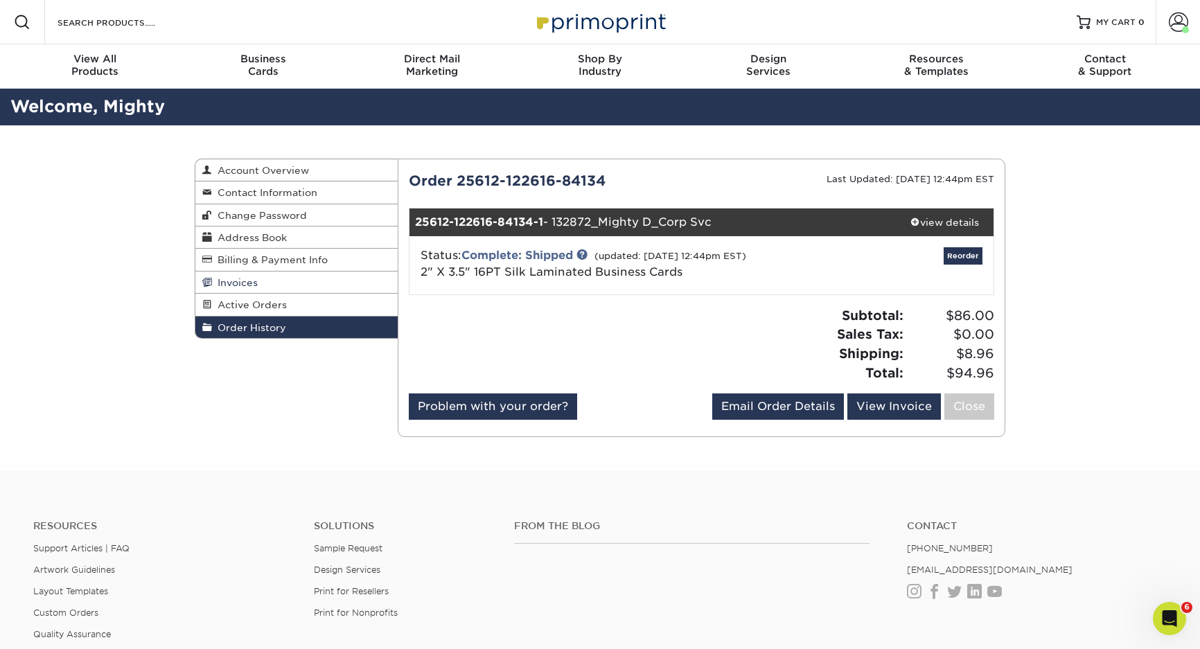
click at [220, 279] on span "Invoices" at bounding box center [235, 282] width 46 height 11
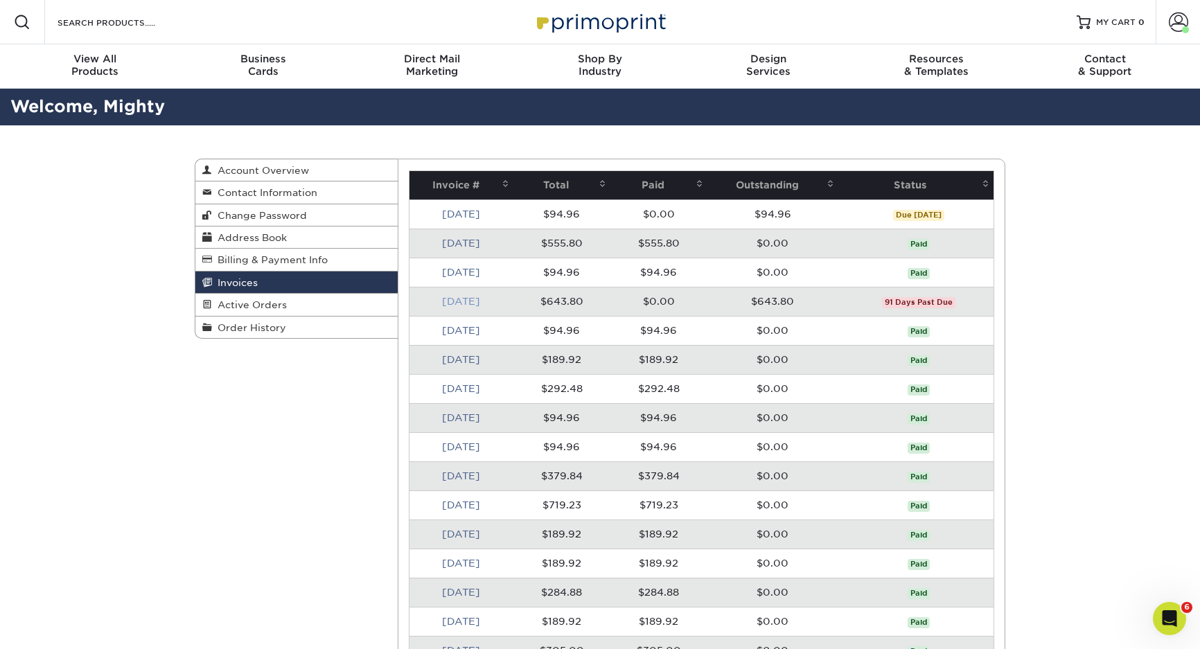
click at [457, 299] on link "[DATE]" at bounding box center [461, 301] width 38 height 11
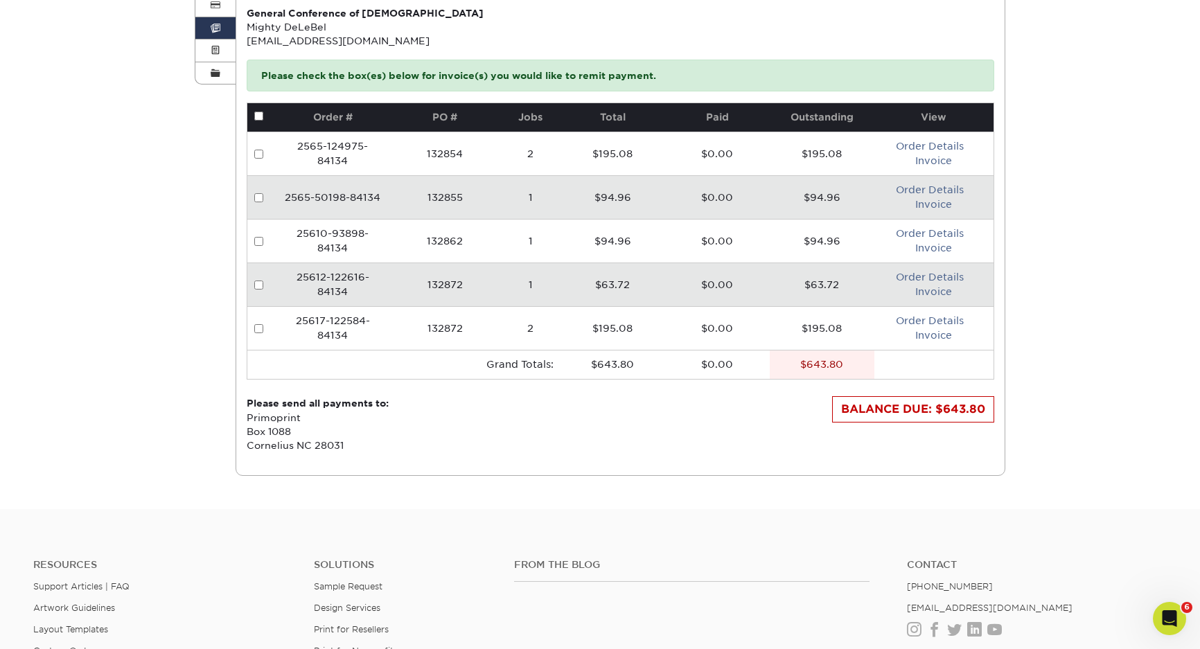
scroll to position [277, 0]
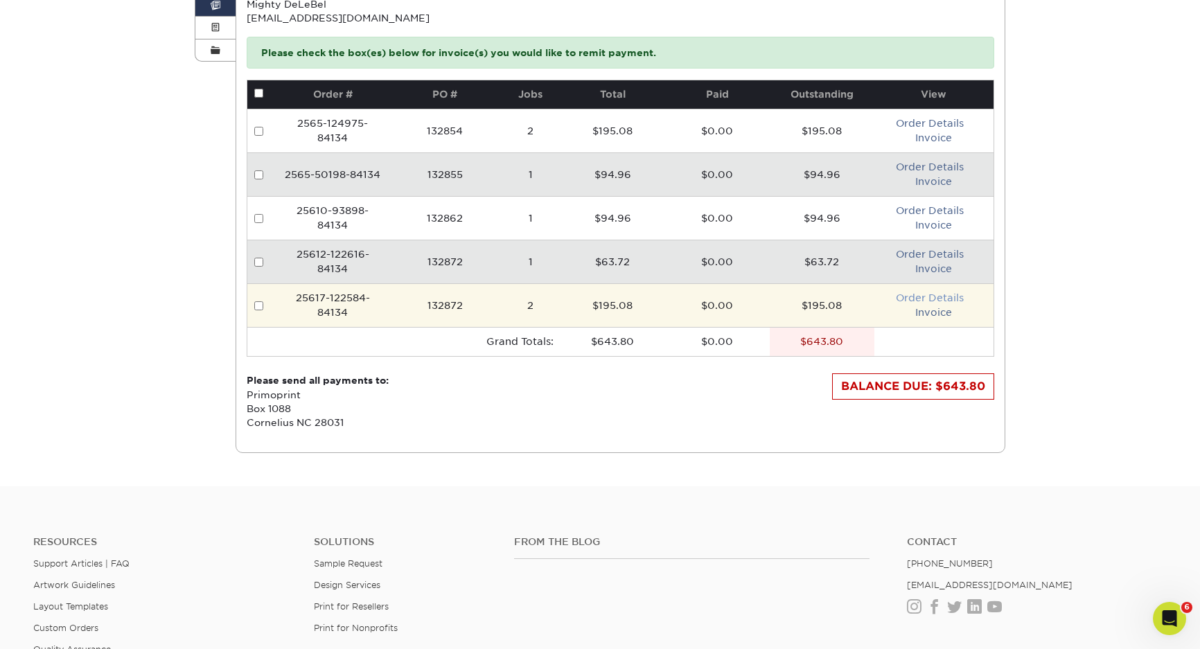
click at [939, 299] on link "Order Details" at bounding box center [930, 297] width 68 height 11
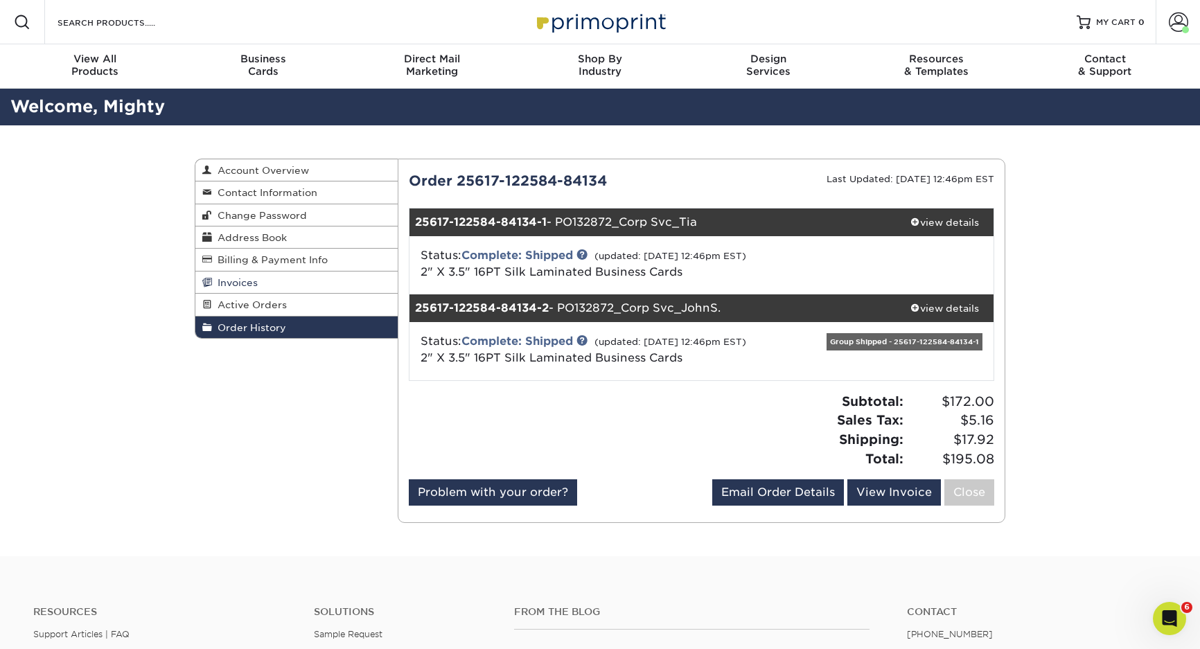
click at [240, 283] on span "Invoices" at bounding box center [235, 282] width 46 height 11
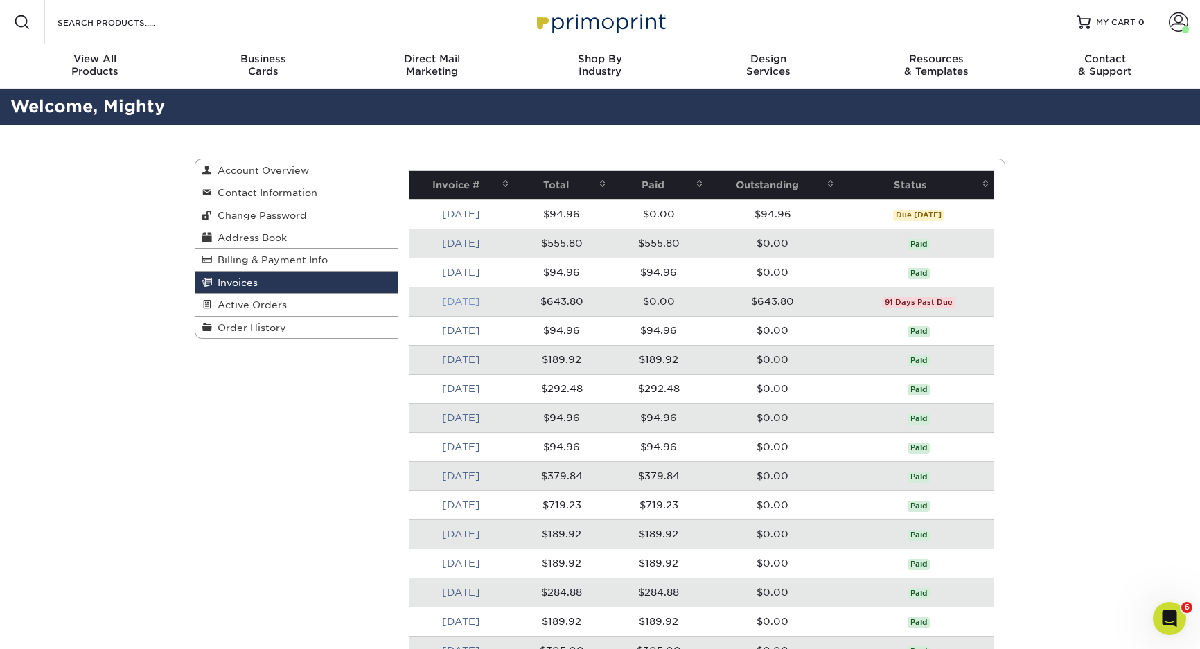
click at [460, 300] on link "[DATE]" at bounding box center [461, 301] width 38 height 11
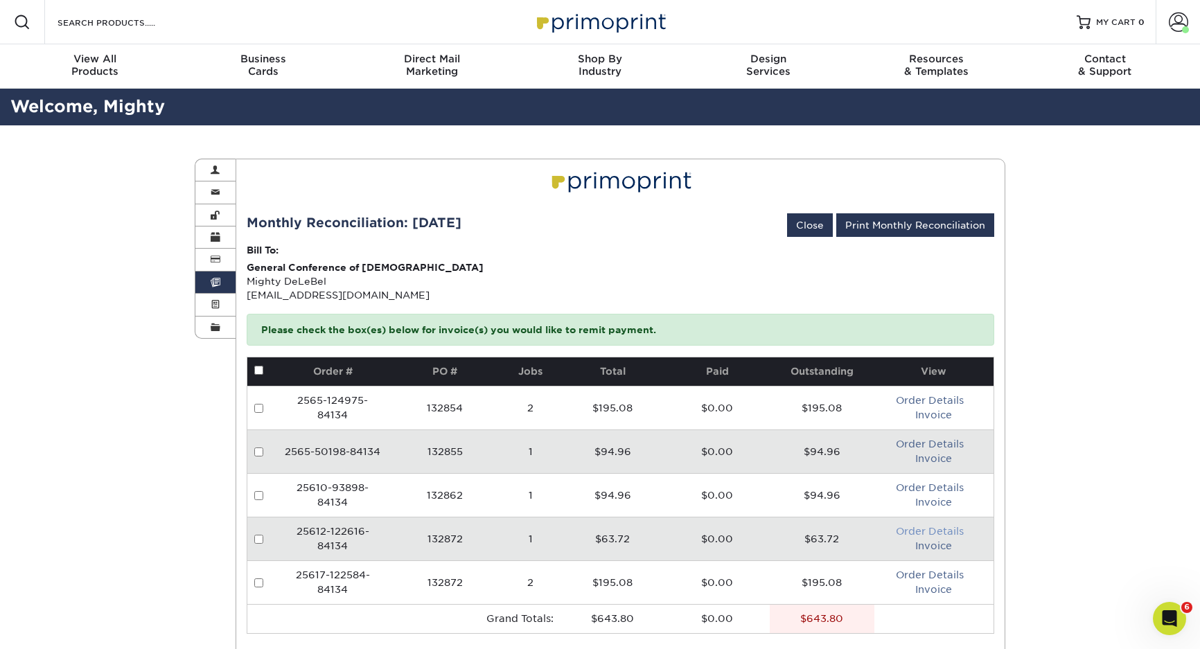
click at [938, 532] on link "Order Details" at bounding box center [930, 531] width 68 height 11
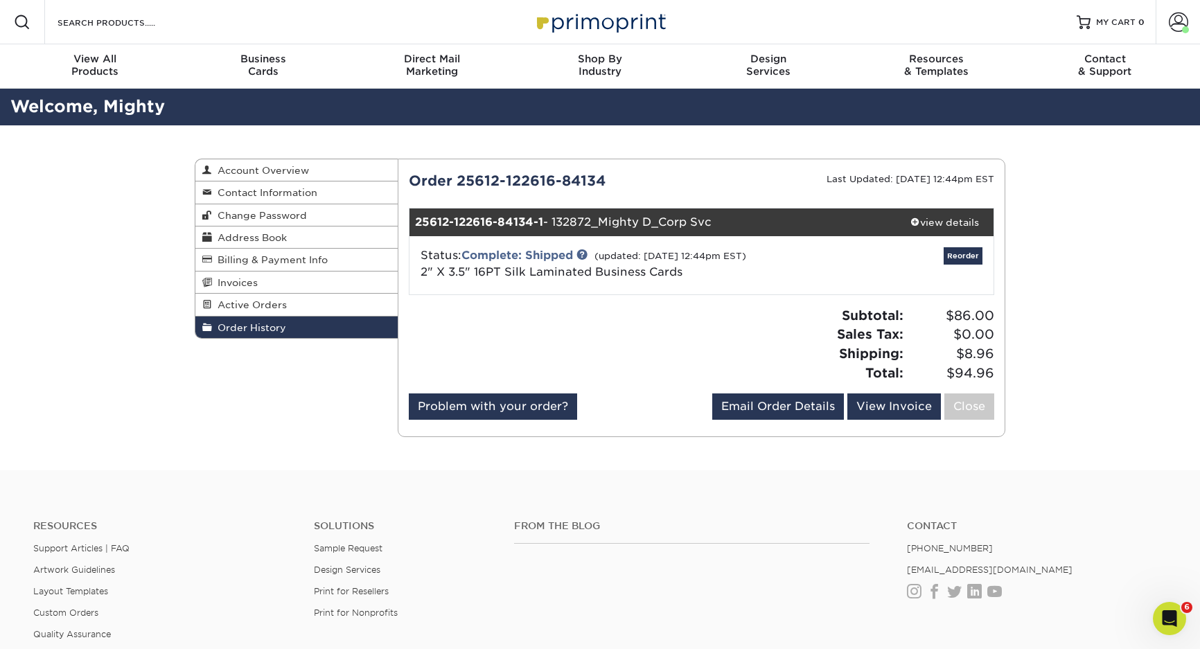
click at [240, 328] on span "Order History" at bounding box center [249, 327] width 74 height 11
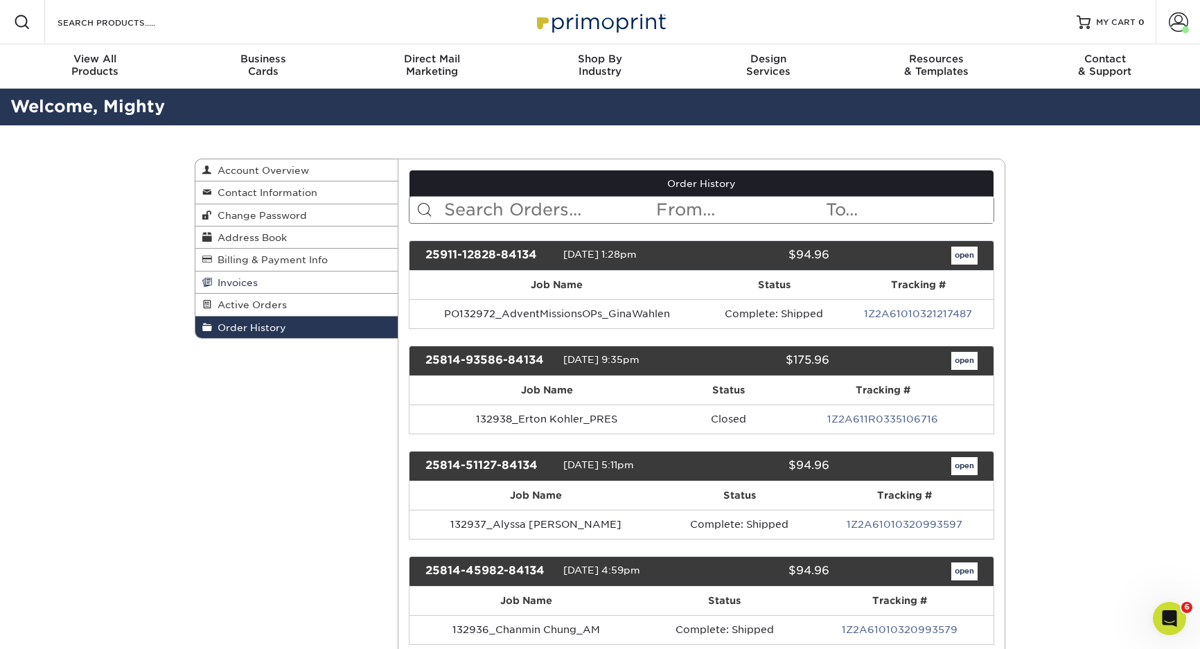
click at [250, 286] on span "Invoices" at bounding box center [235, 282] width 46 height 11
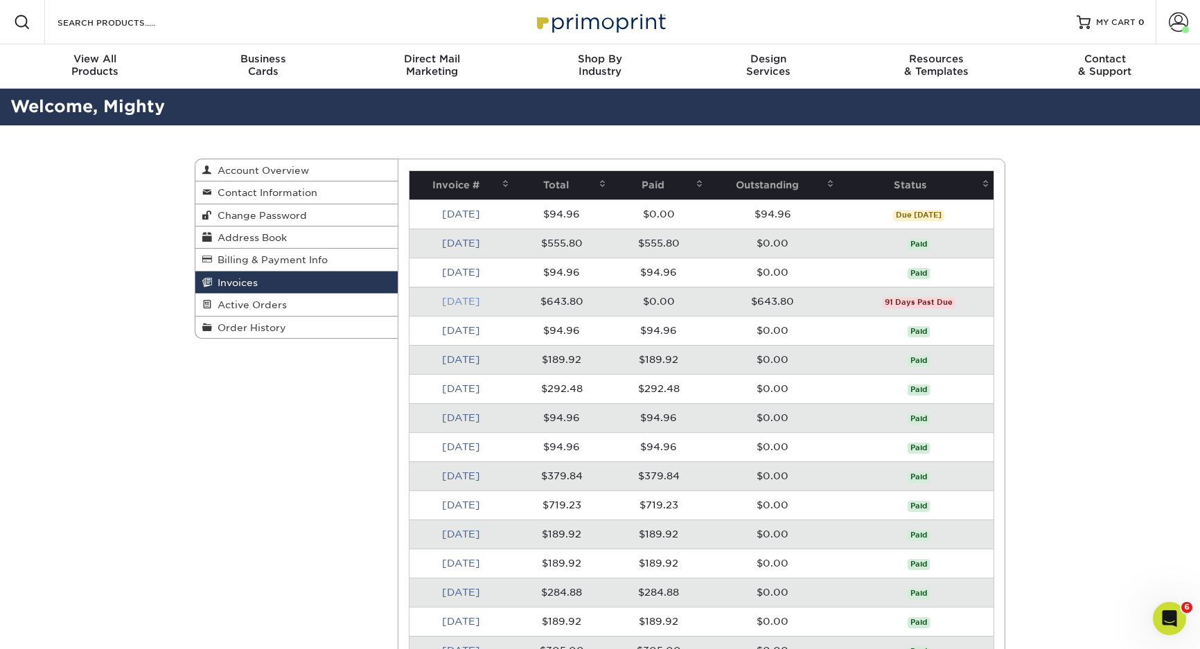
click at [447, 297] on link "[DATE]" at bounding box center [461, 301] width 38 height 11
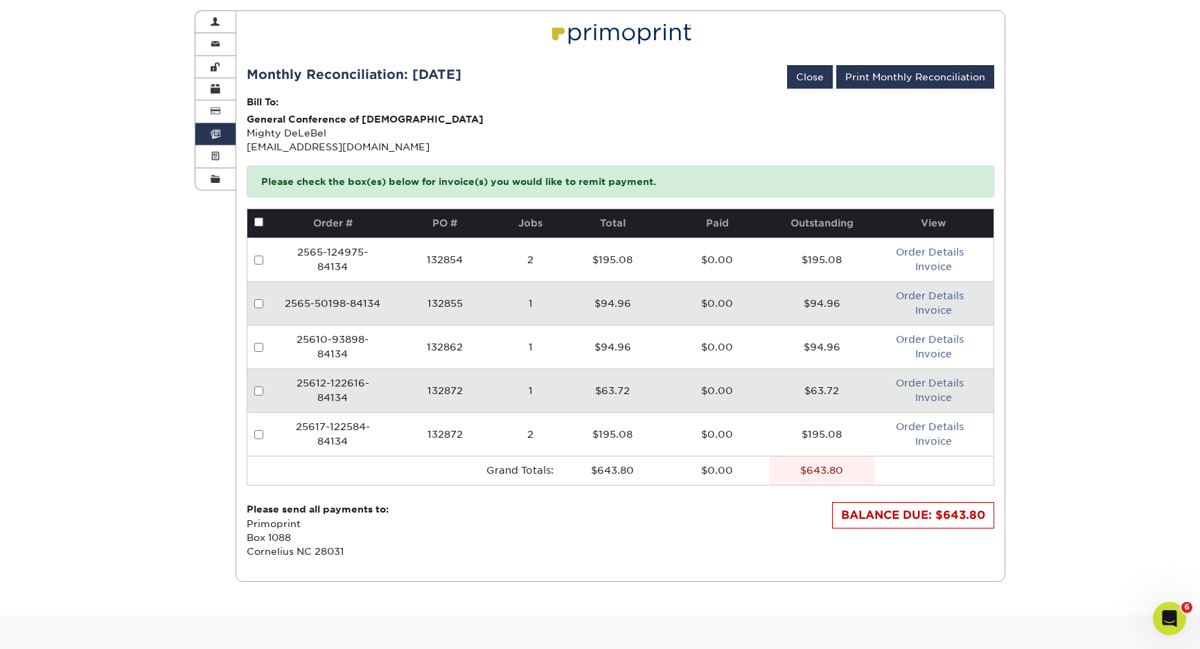
scroll to position [277, 0]
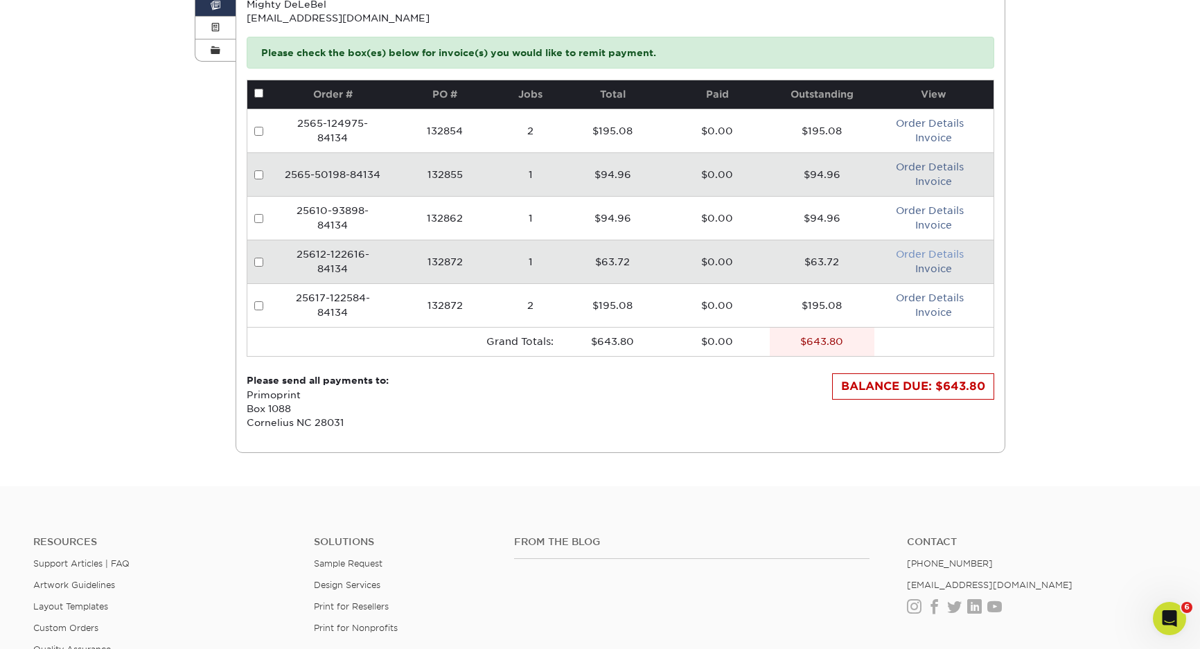
click at [932, 254] on link "Order Details" at bounding box center [930, 254] width 68 height 11
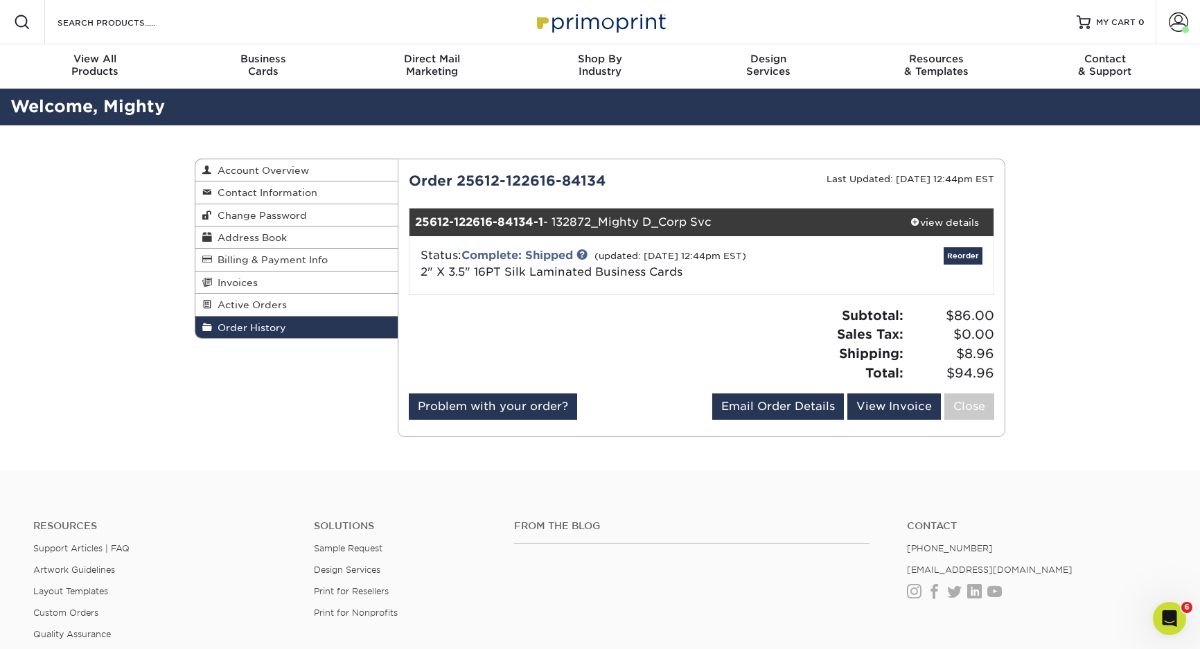
click at [1077, 237] on div "Order History Account Overview Contact Information Change Password Address Book…" at bounding box center [600, 297] width 1200 height 345
click at [326, 264] on link "Billing & Payment Info" at bounding box center [296, 260] width 202 height 22
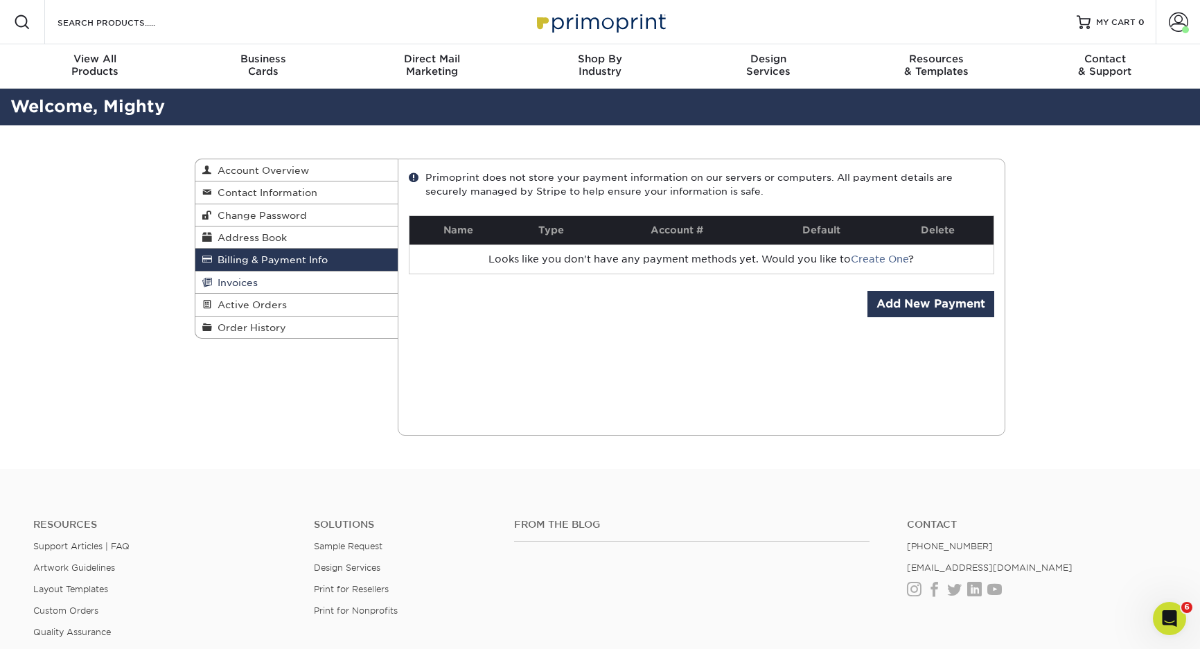
click at [320, 272] on link "Invoices" at bounding box center [296, 283] width 202 height 22
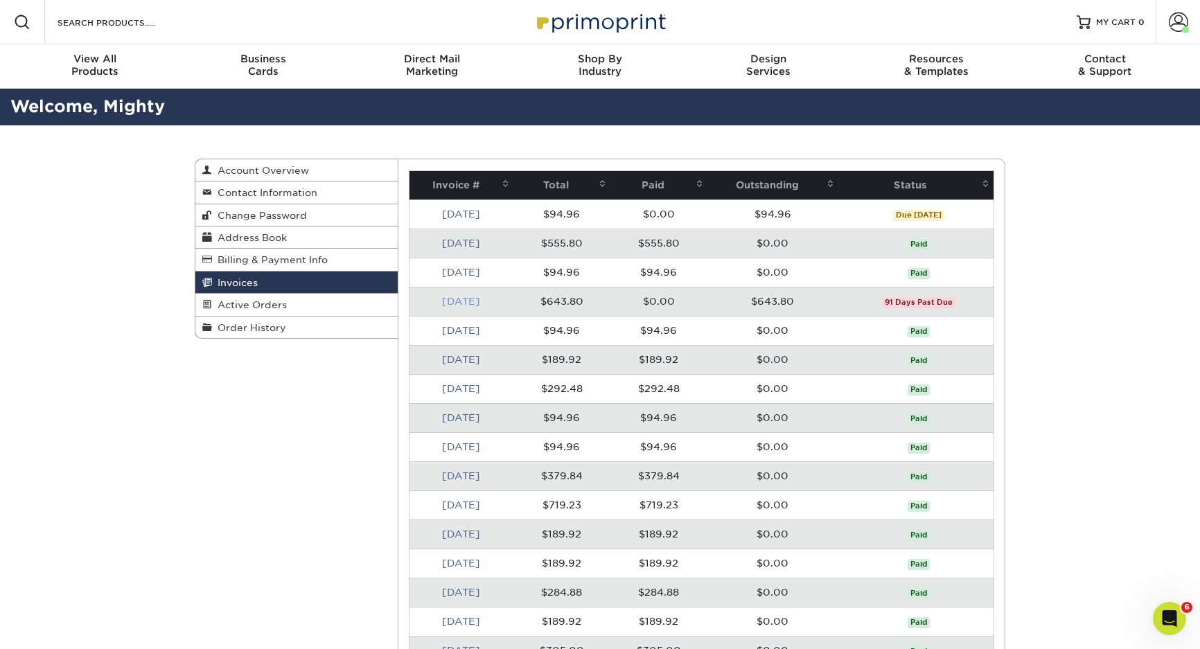
click at [458, 302] on link "[DATE]" at bounding box center [461, 301] width 38 height 11
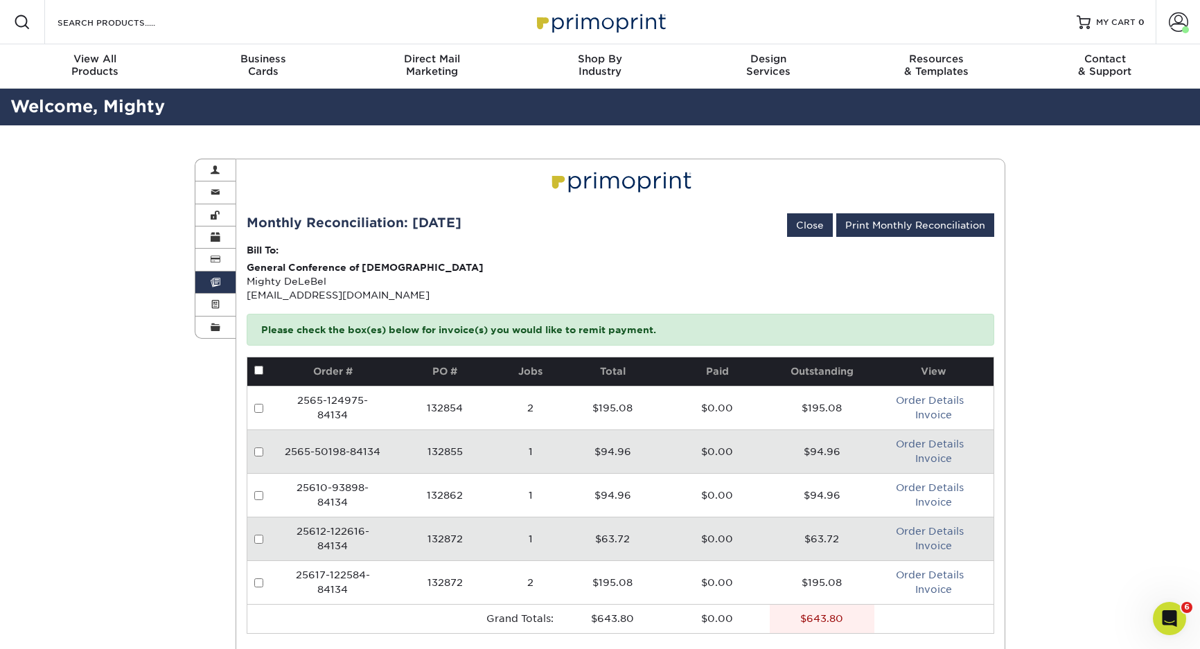
click at [115, 246] on div "Invoices Account Overview Contact Information Change Password Address Book Bill…" at bounding box center [600, 444] width 1200 height 638
click at [1188, 20] on span at bounding box center [1178, 21] width 19 height 19
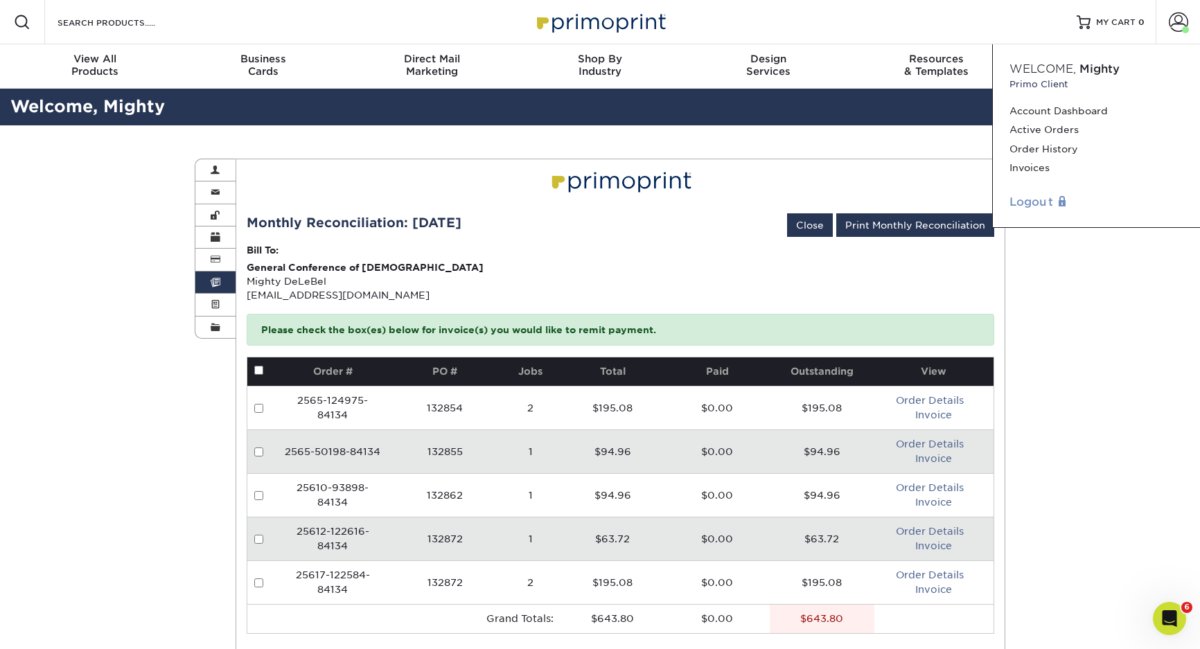
click at [1040, 203] on link "Logout" at bounding box center [1097, 202] width 174 height 17
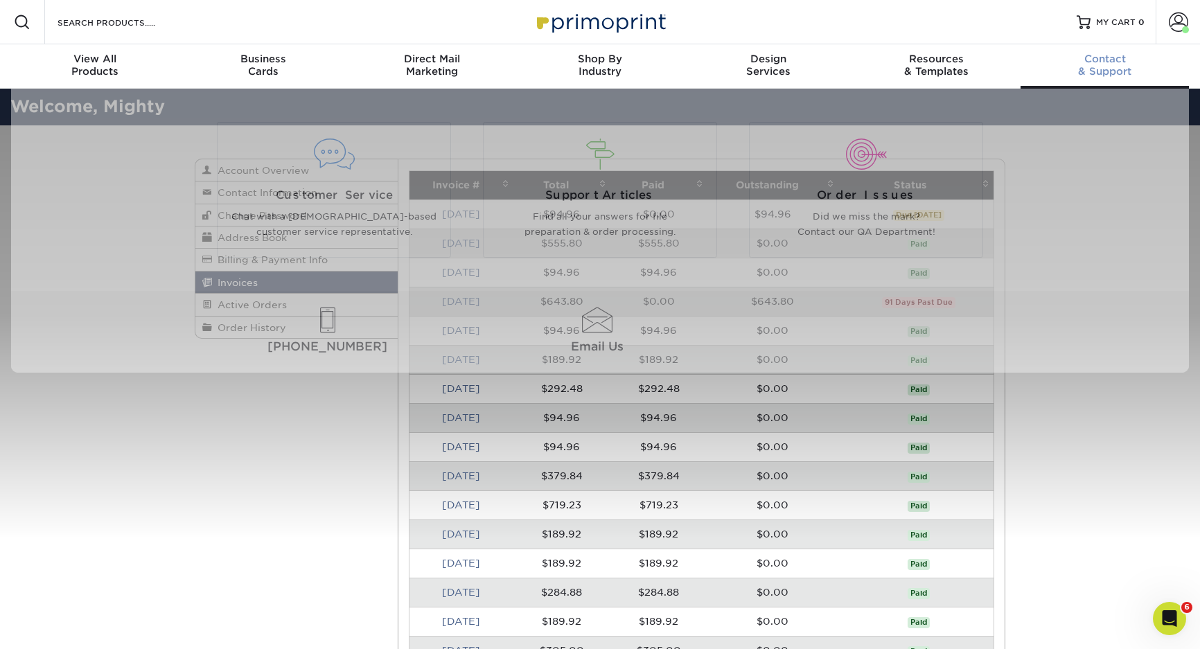
click at [1105, 59] on span "Contact" at bounding box center [1105, 59] width 168 height 12
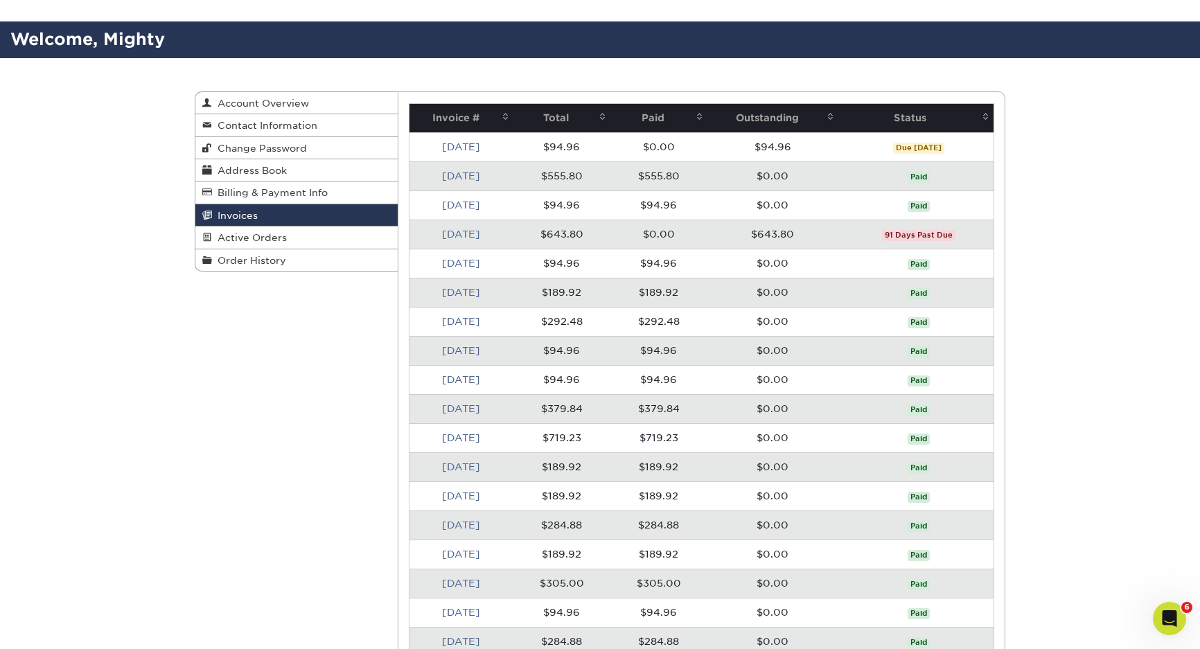
scroll to position [92, 0]
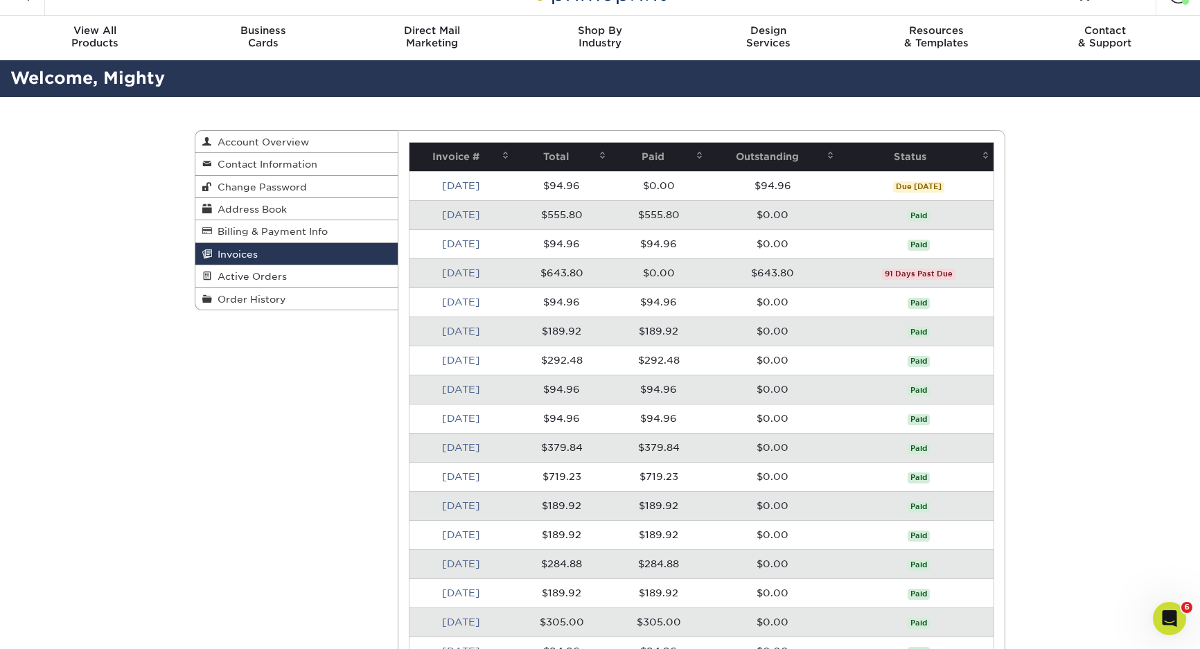
scroll to position [0, 0]
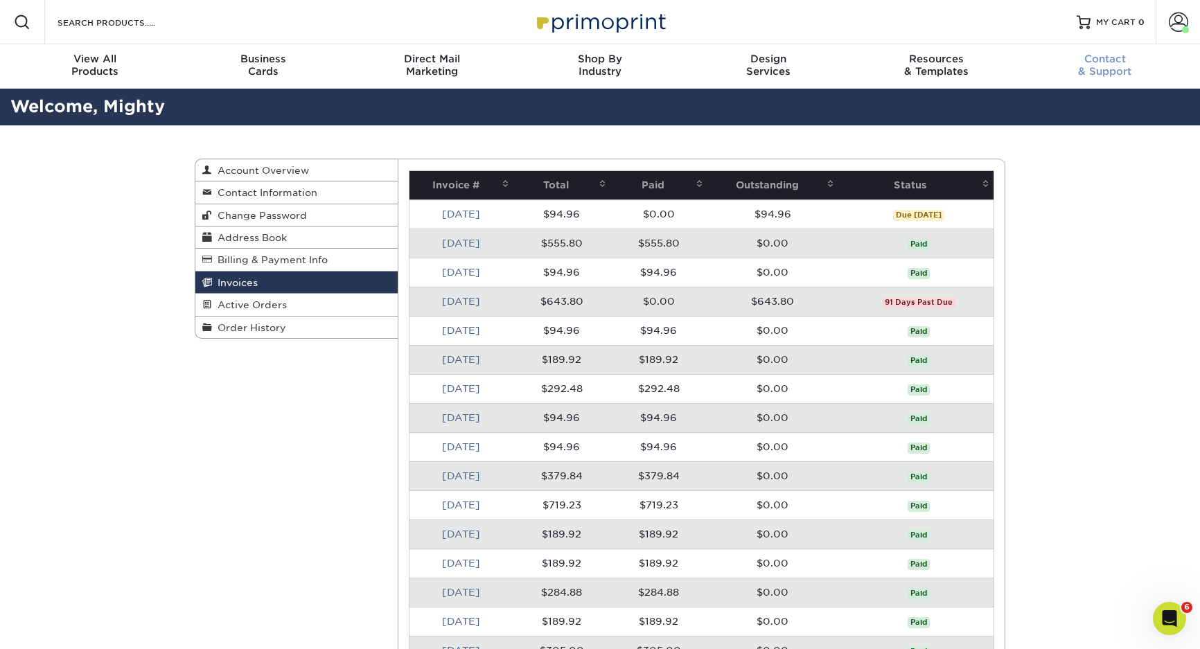
click at [1110, 59] on span "Contact" at bounding box center [1105, 59] width 168 height 12
click at [693, 308] on td "$0.00" at bounding box center [659, 301] width 97 height 29
click at [472, 304] on link "[DATE]" at bounding box center [461, 301] width 38 height 11
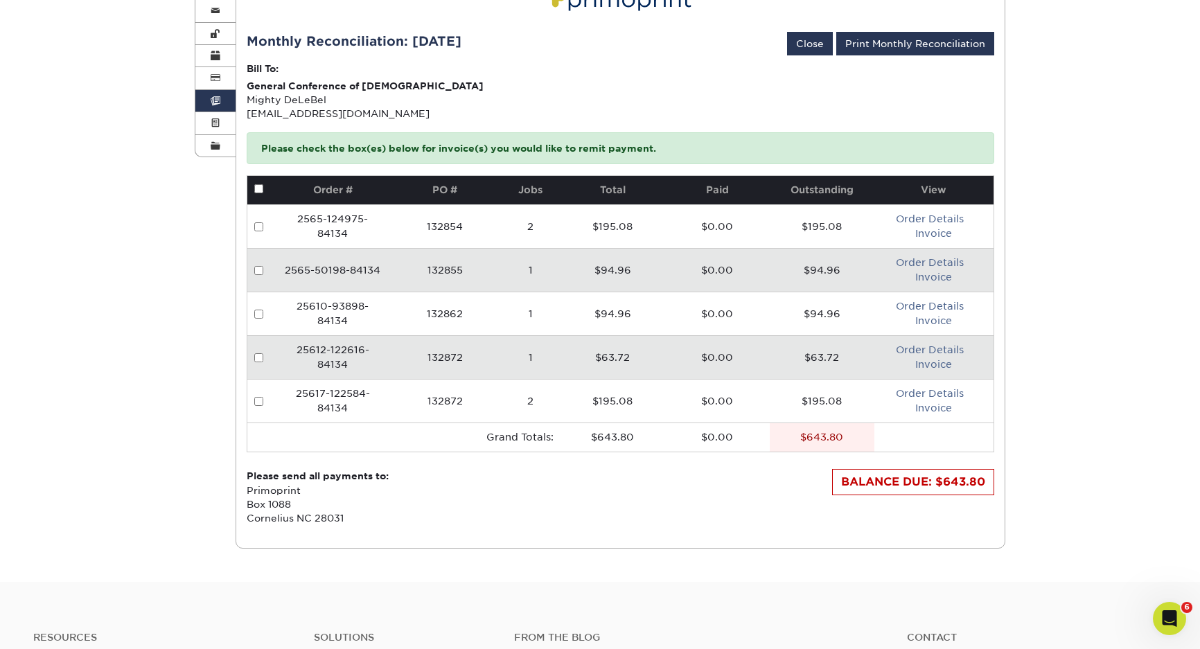
scroll to position [185, 0]
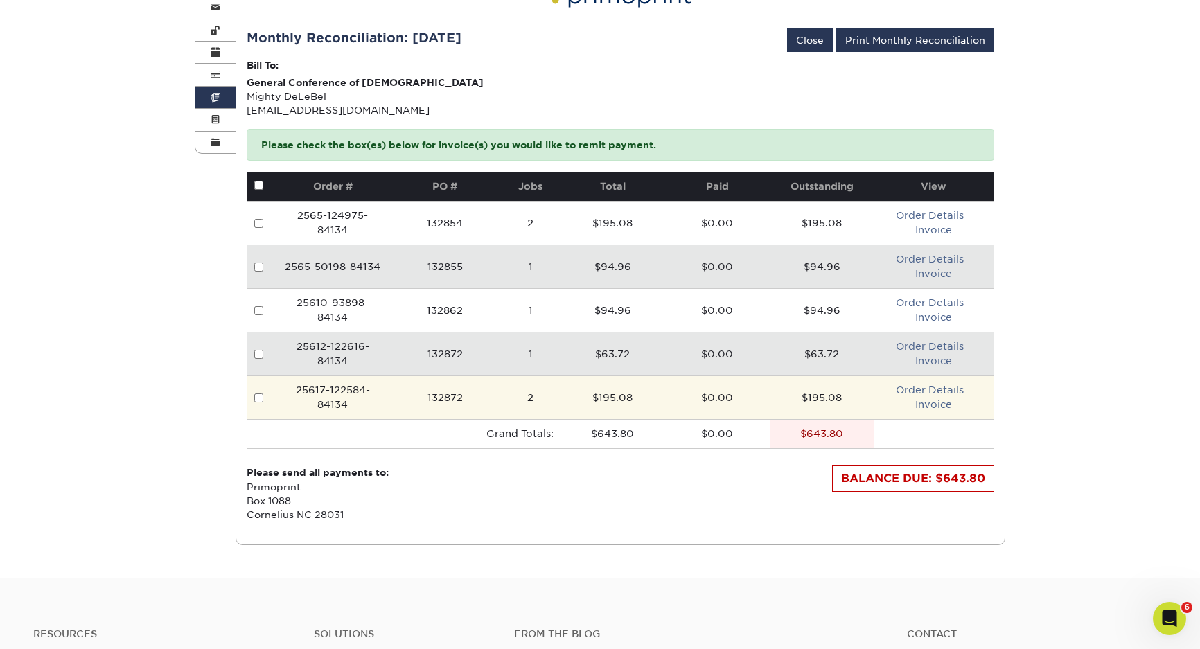
click at [387, 399] on td "25617-122584-84134" at bounding box center [333, 398] width 112 height 44
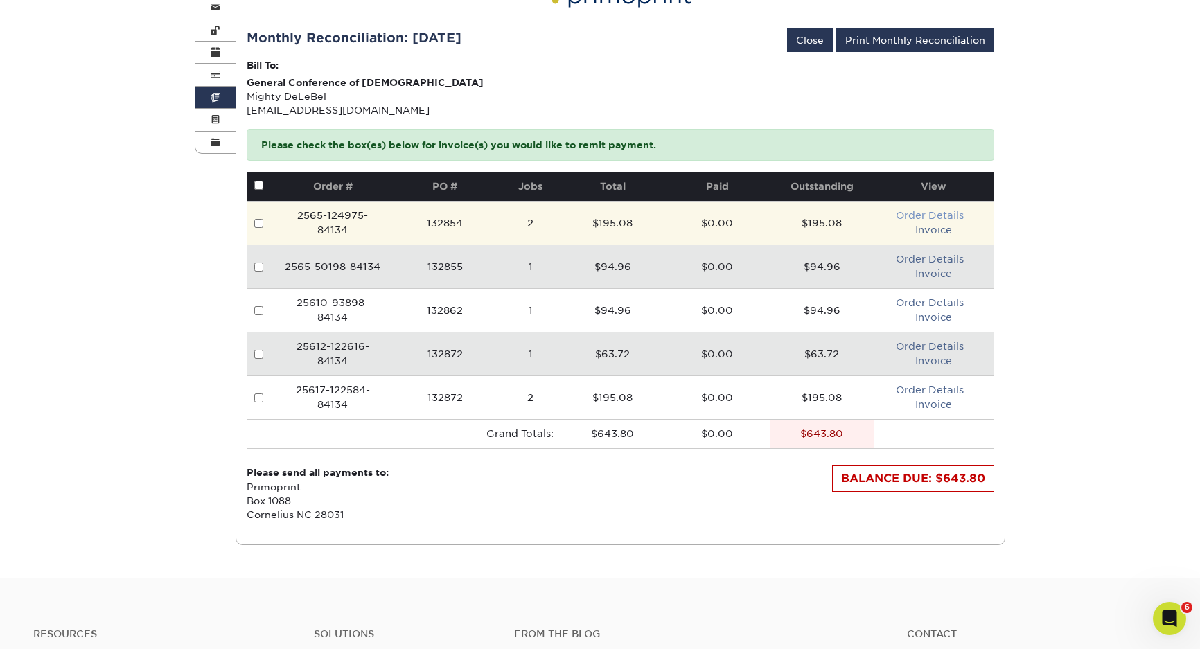
click at [939, 218] on link "Order Details" at bounding box center [930, 215] width 68 height 11
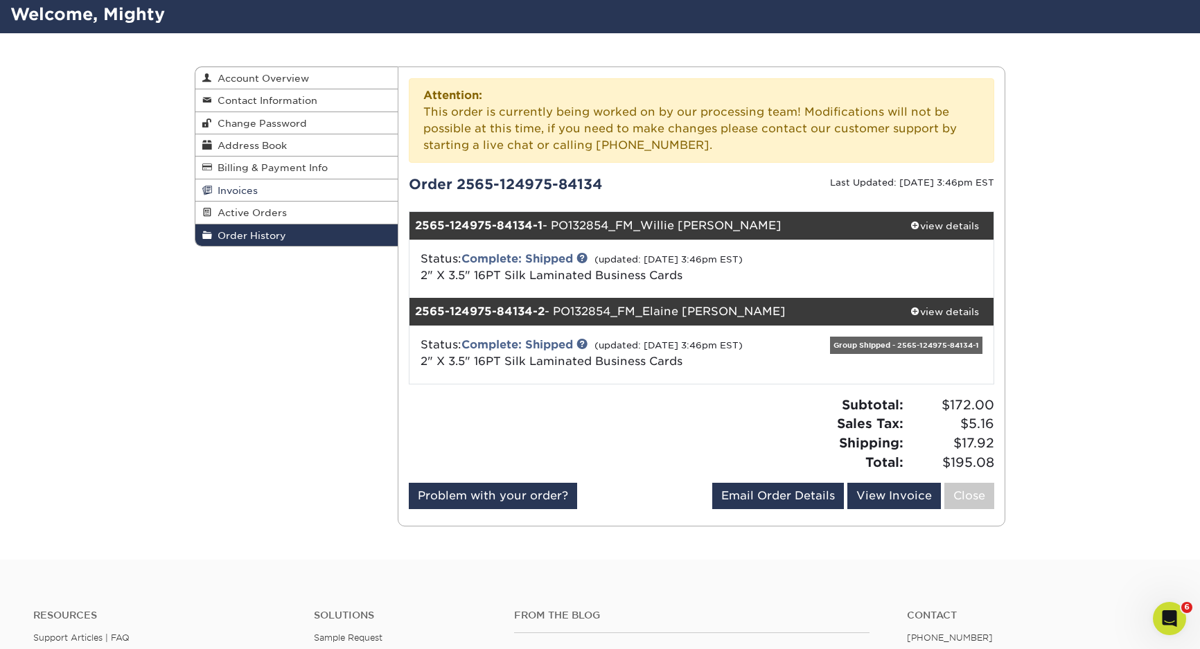
click at [273, 185] on link "Invoices" at bounding box center [296, 190] width 202 height 22
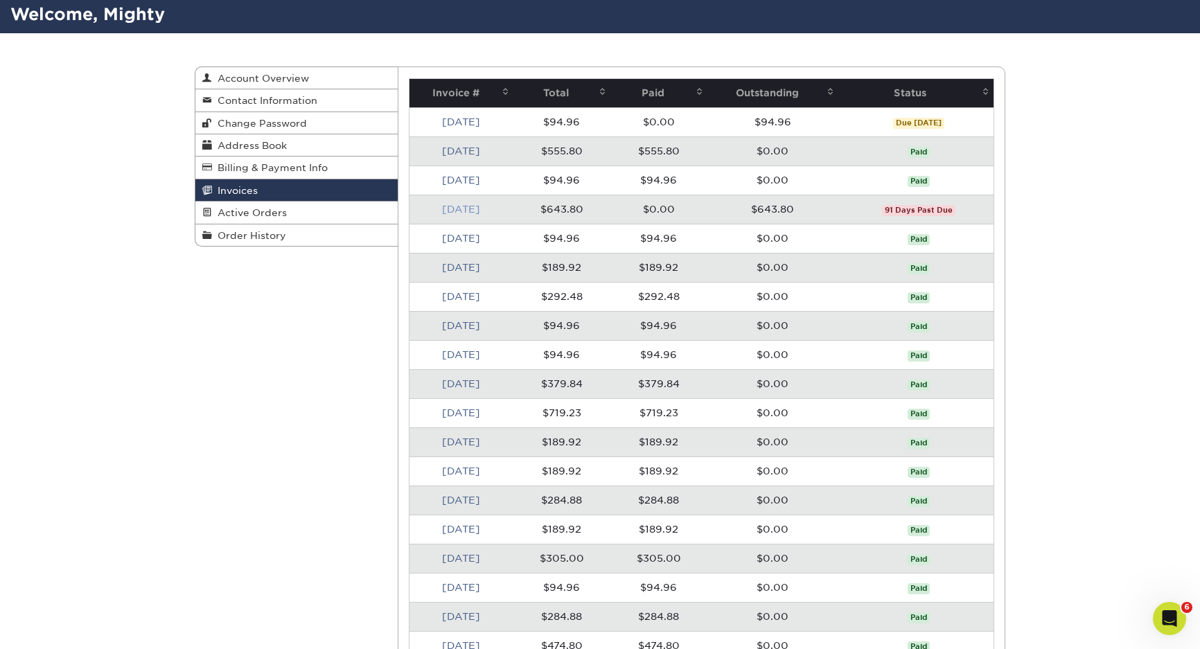
click at [462, 211] on link "Jun 2025" at bounding box center [461, 209] width 38 height 11
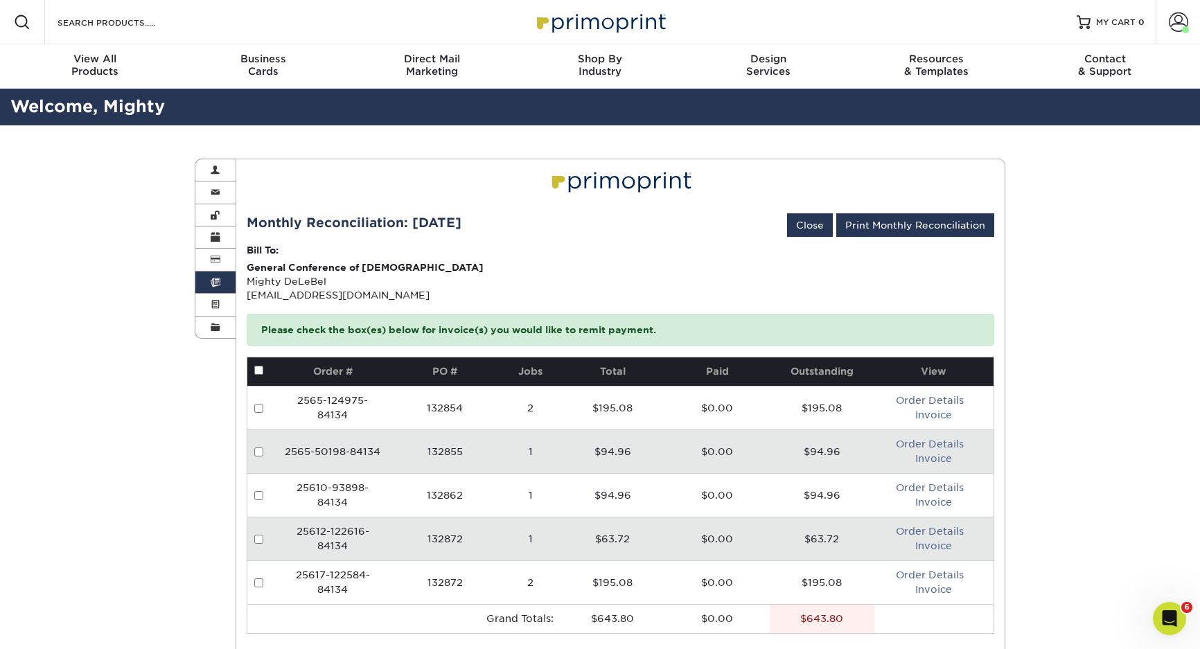
click at [217, 280] on span at bounding box center [216, 282] width 10 height 11
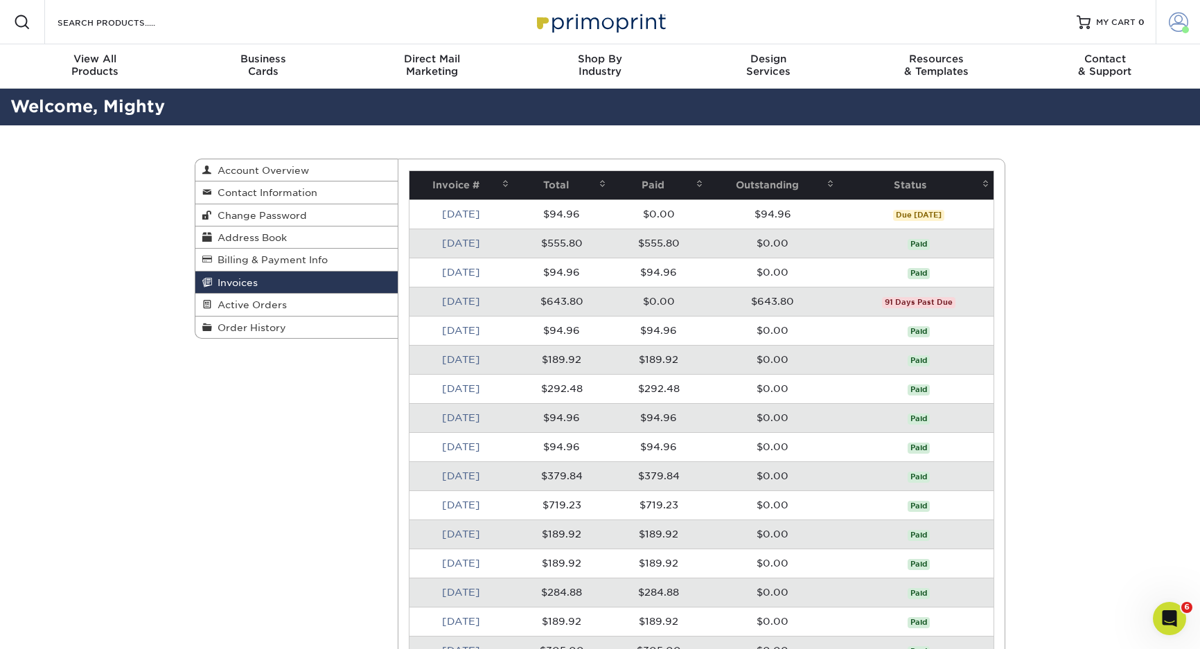
click at [1177, 21] on span at bounding box center [1178, 21] width 19 height 19
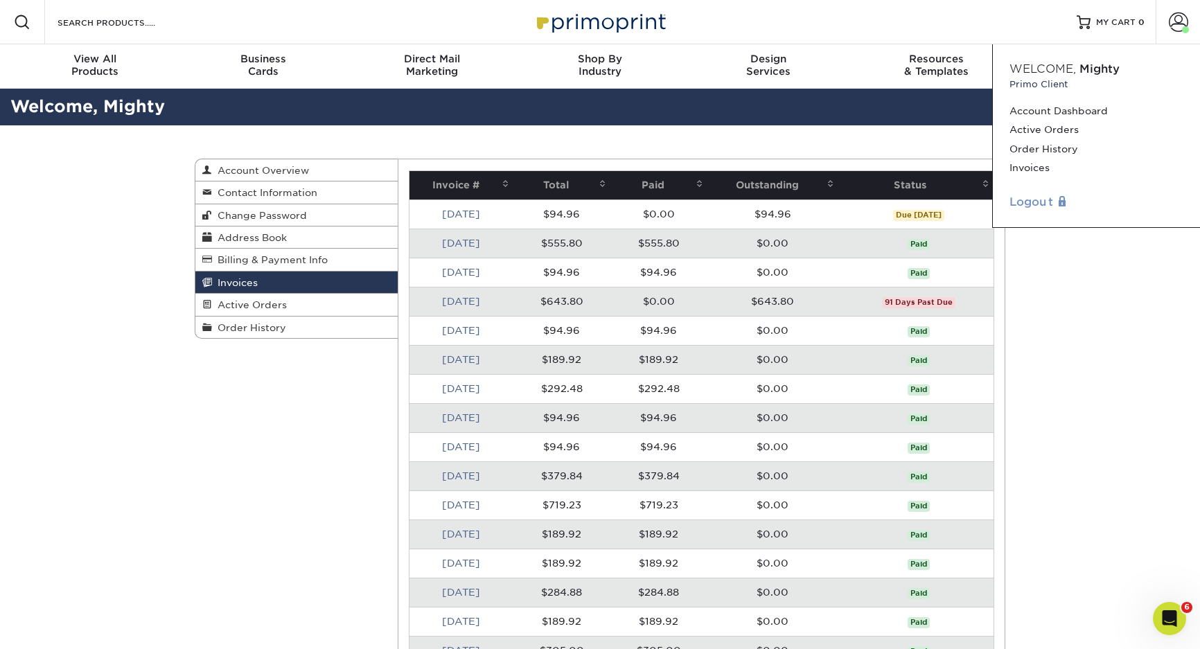
click at [1048, 202] on link "Logout" at bounding box center [1097, 202] width 174 height 17
